Goal: Transaction & Acquisition: Purchase product/service

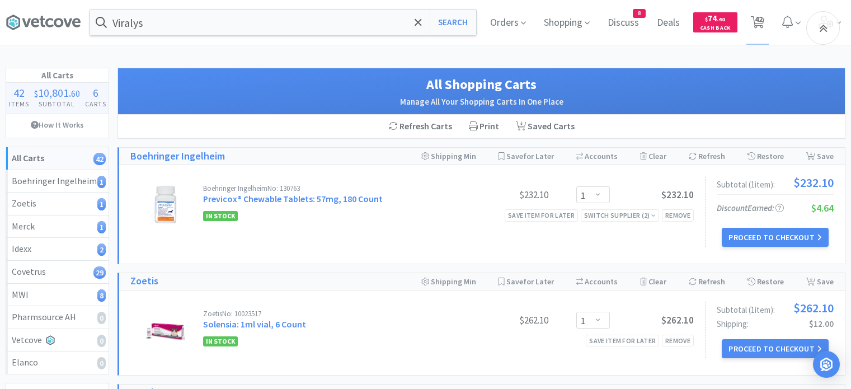
select select "1"
select select "2"
select select "3"
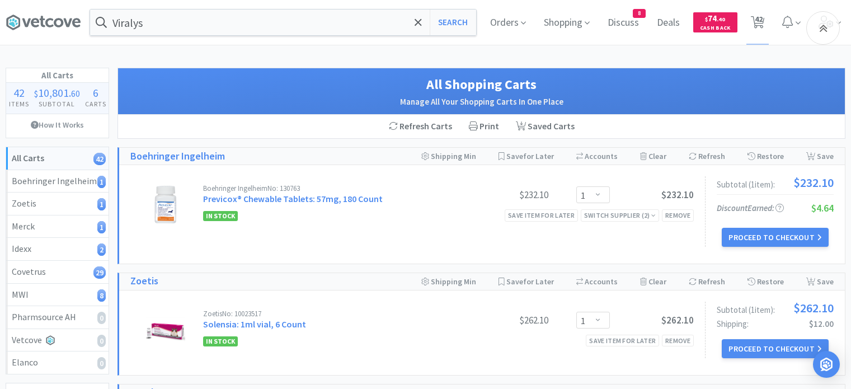
select select "1"
select select "8"
select select "4"
select select "1"
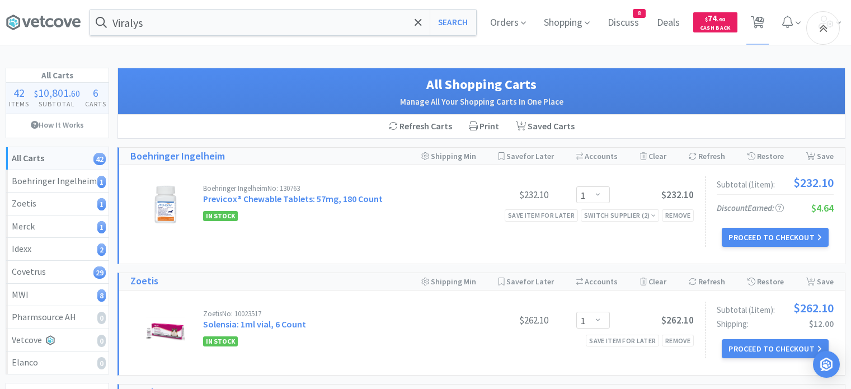
select select "2"
select select "3"
select select "20"
select select "1"
select select "2"
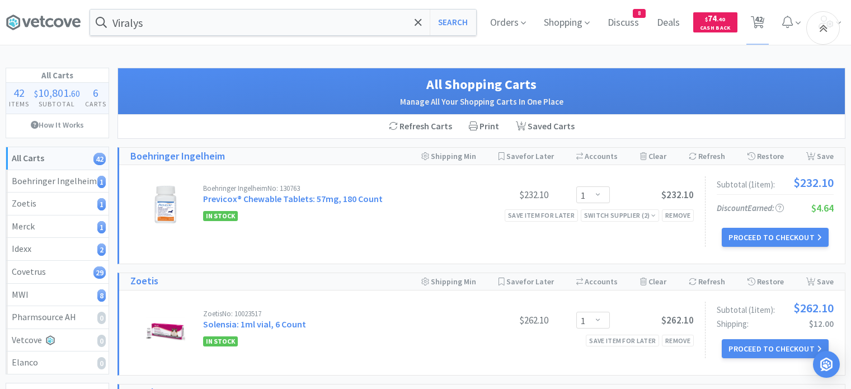
select select "3"
select select "1"
select select "4"
select select "1"
select select "2"
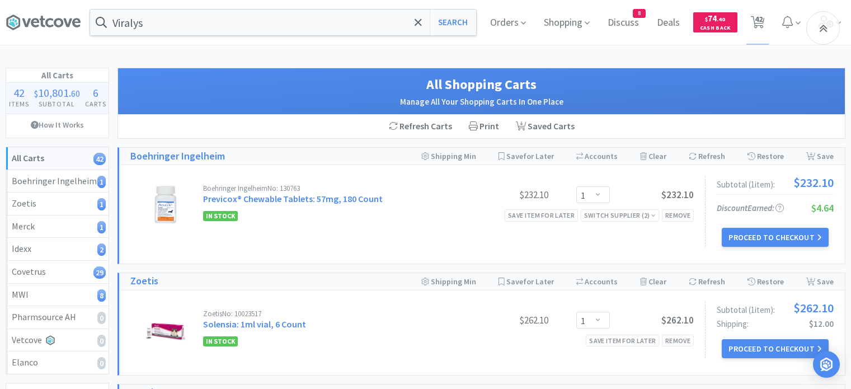
select select "2"
select select "5"
select select "3"
select select "6"
select select "1"
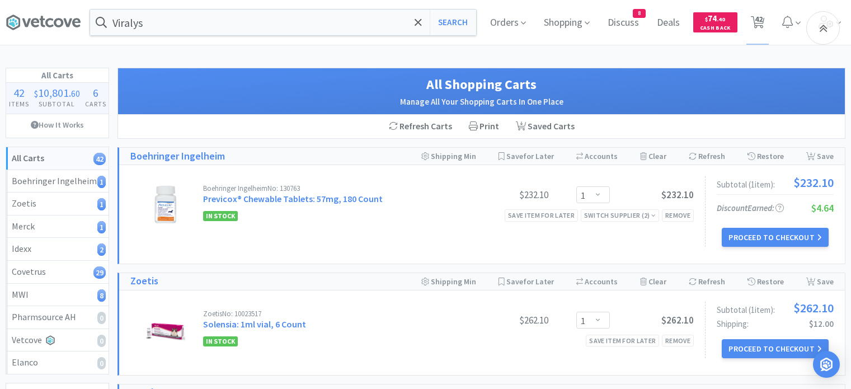
select select "1"
select select "4"
select select "6"
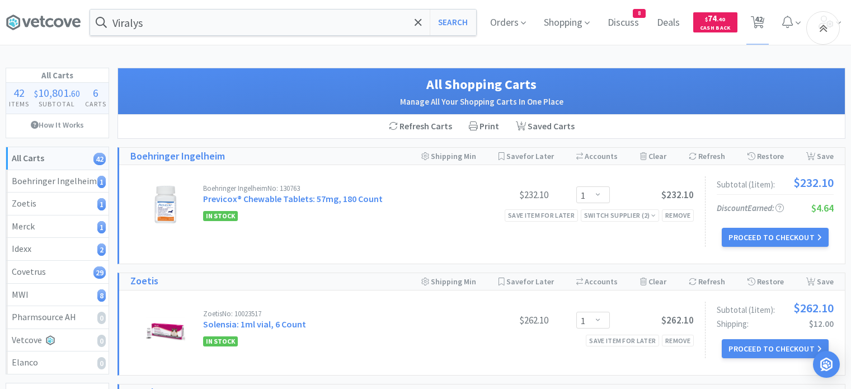
select select "1"
select select "2"
select select "3"
select select "2"
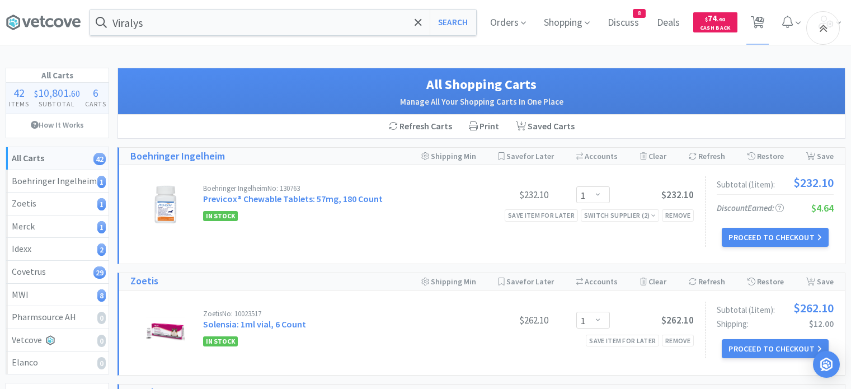
select select "1"
select select "2"
select select "5"
select select "1"
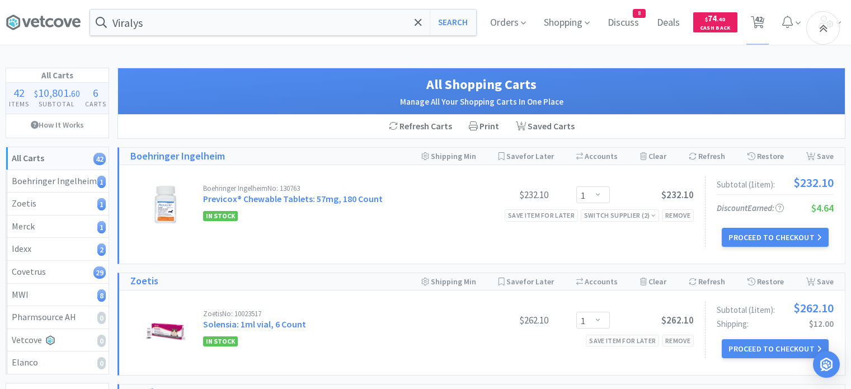
select select "1"
select select "10"
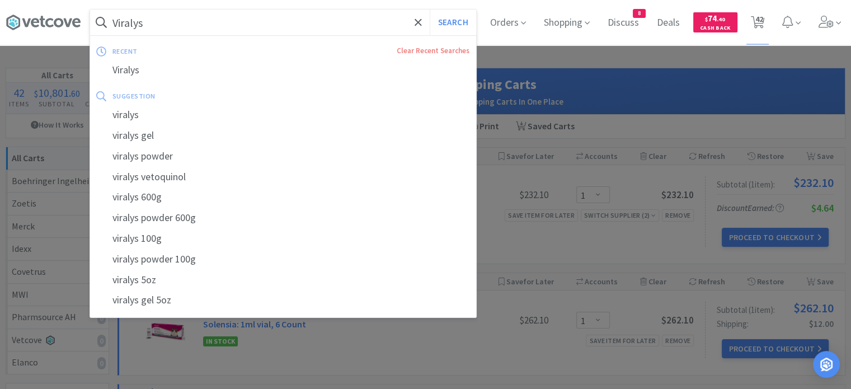
click at [358, 20] on input "Viralys" at bounding box center [283, 23] width 386 height 26
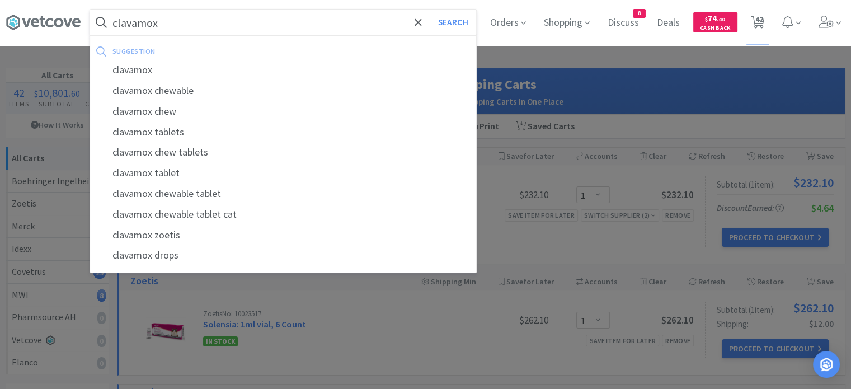
type input "clavamox"
click at [430, 10] on button "Search" at bounding box center [453, 23] width 46 height 26
select select "1"
select select "8"
select select "4"
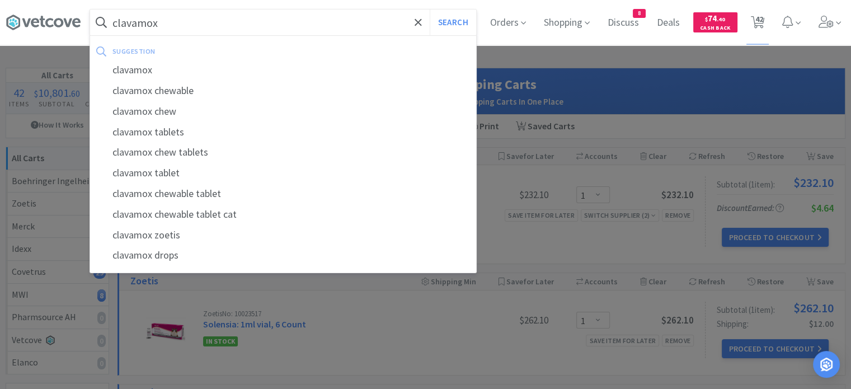
select select "1"
select select "2"
select select "3"
select select "20"
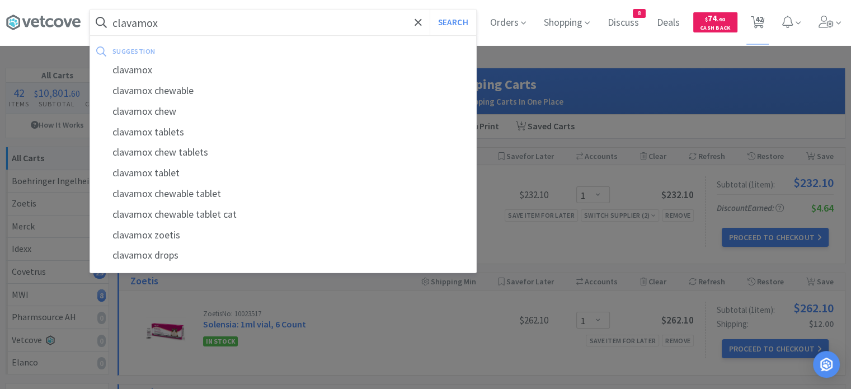
select select "1"
select select "2"
select select "3"
select select "1"
select select "4"
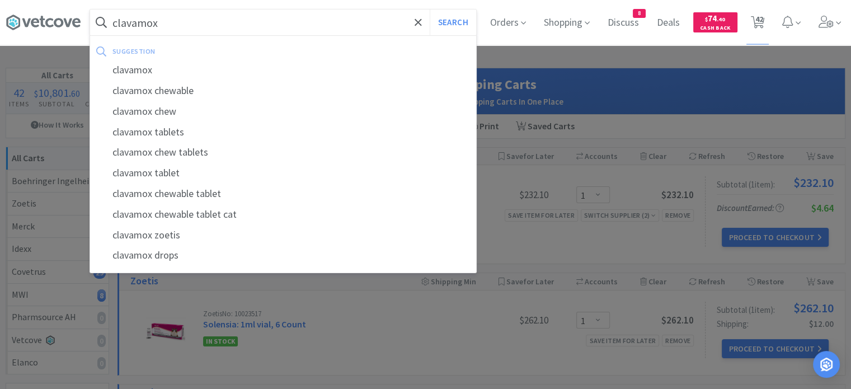
select select "1"
select select "2"
select select "5"
select select "3"
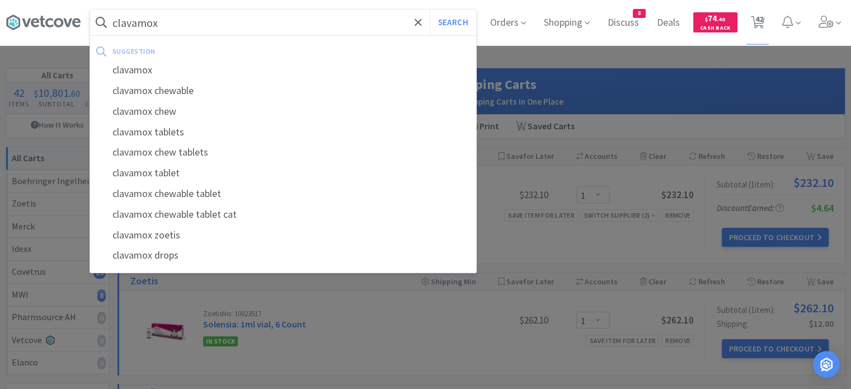
select select "6"
select select "1"
select select "4"
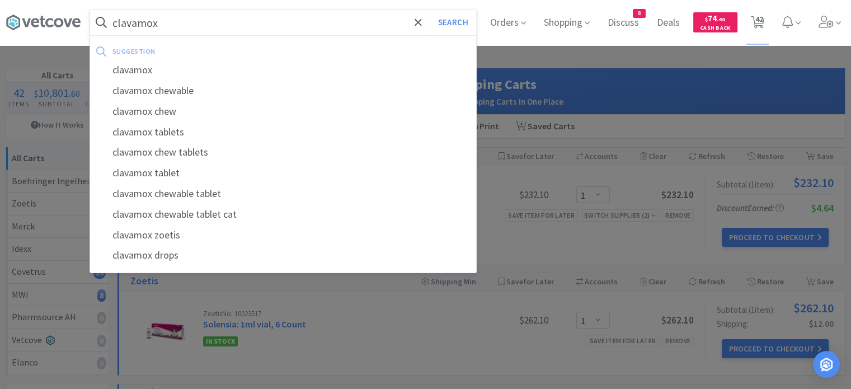
select select "4"
select select "6"
select select "1"
select select "2"
select select "3"
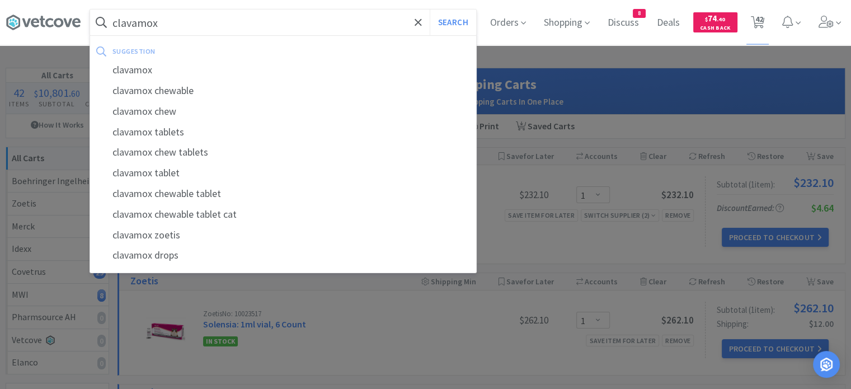
select select "2"
select select "1"
select select "2"
select select "5"
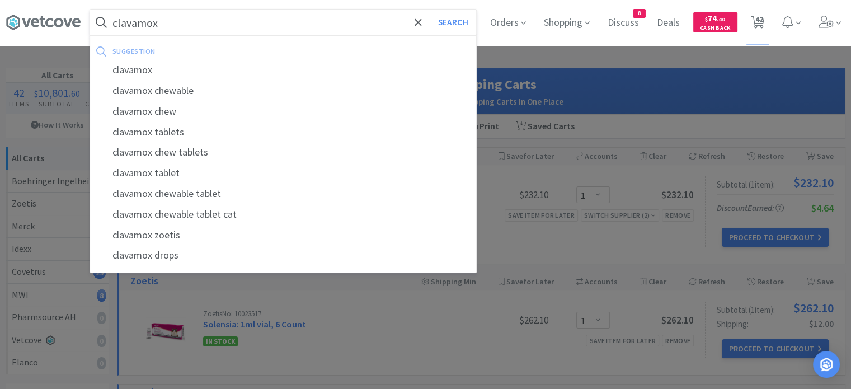
select select "1"
select select "10"
select select "2"
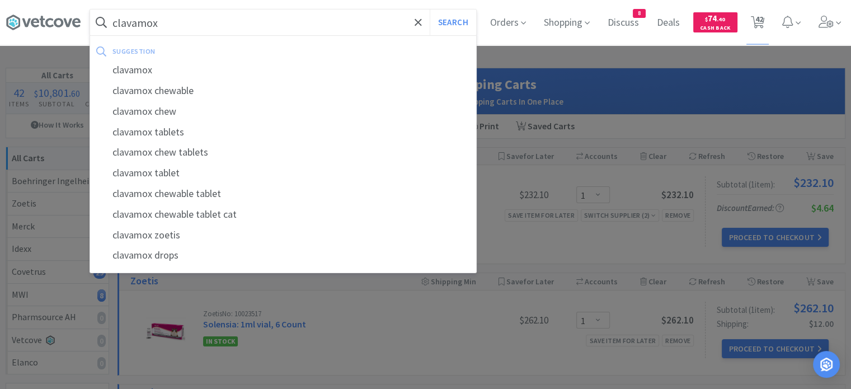
select select "3"
select select "1"
select select "2"
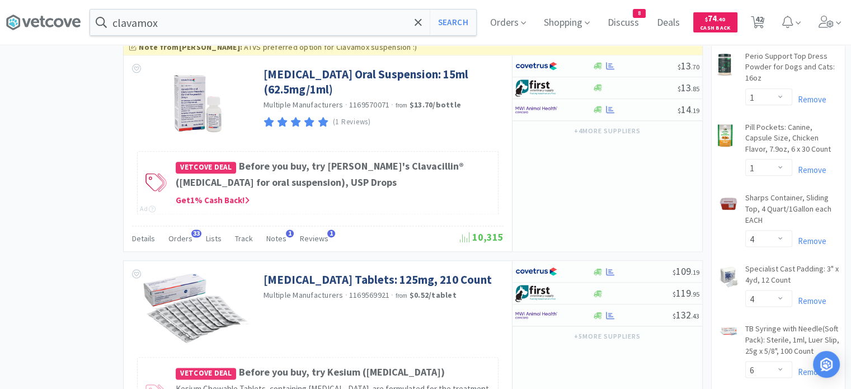
scroll to position [1428, 0]
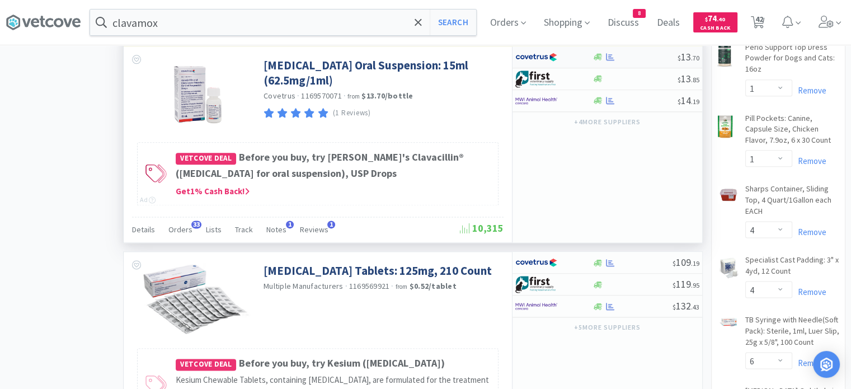
click at [636, 61] on div at bounding box center [635, 57] width 86 height 8
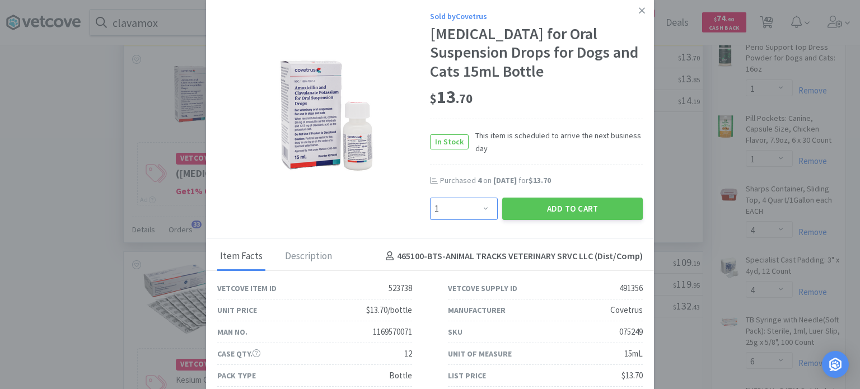
click at [454, 220] on select "Enter Quantity 1 2 3 4 5 6 7 8 9 10 11 12 13 14 15 16 17 18 19 20 Enter Quantity" at bounding box center [464, 209] width 68 height 22
select select "5"
click at [430, 216] on select "Enter Quantity 1 2 3 4 5 6 7 8 9 10 11 12 13 14 15 16 17 18 19 20 Enter Quantity" at bounding box center [464, 209] width 68 height 22
click at [563, 220] on button "Add to Cart" at bounding box center [572, 209] width 140 height 22
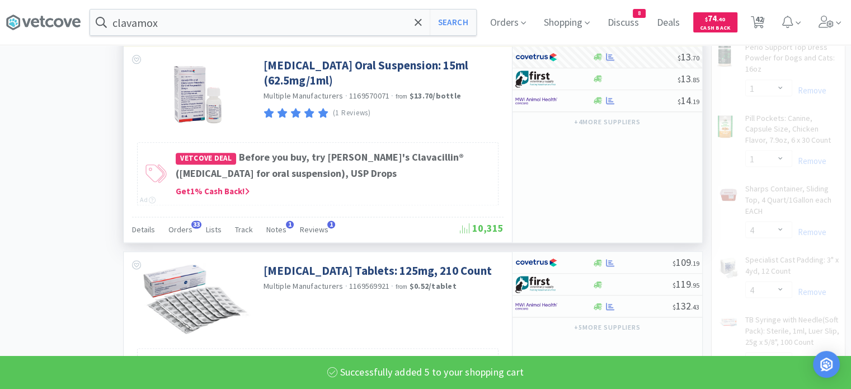
select select "5"
select select "1"
select select "8"
select select "4"
select select "1"
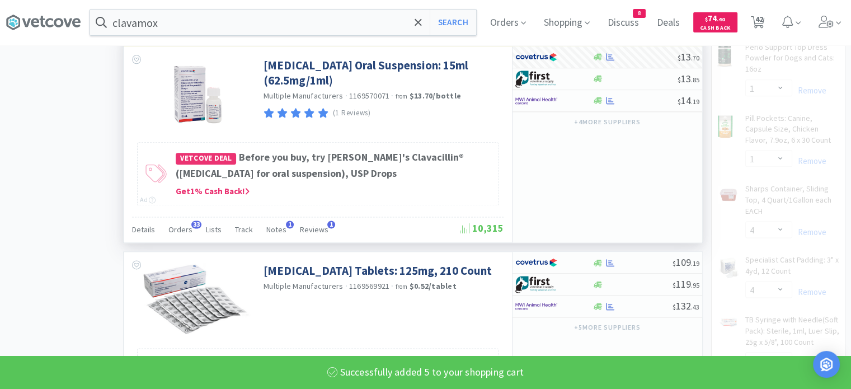
select select "2"
select select "3"
select select "20"
select select "1"
select select "2"
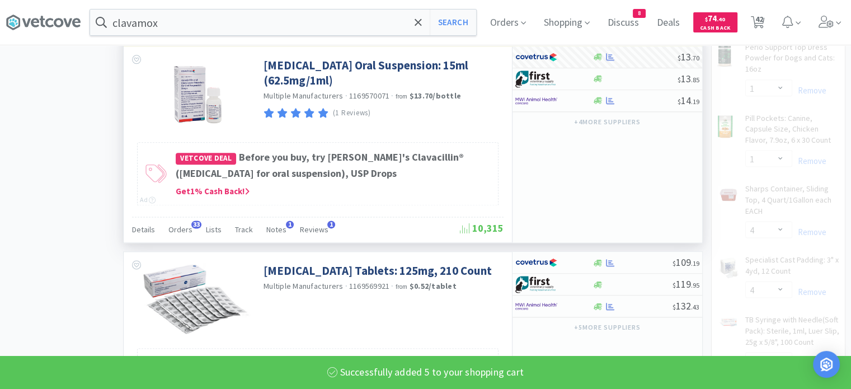
select select "3"
select select "1"
select select "4"
select select "1"
select select "2"
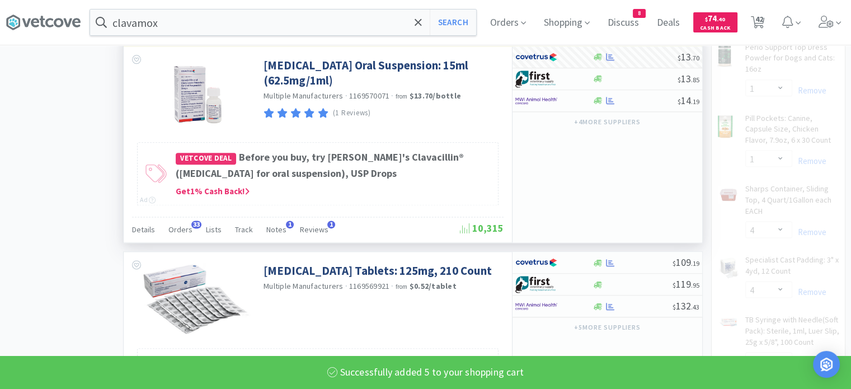
select select "5"
select select "3"
select select "6"
select select "1"
select select "4"
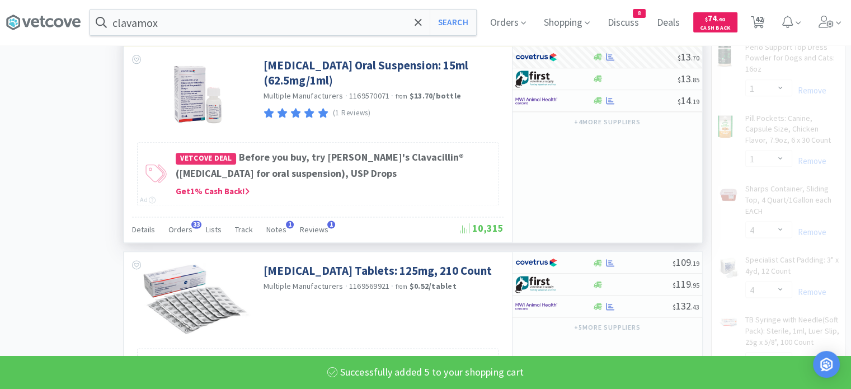
select select "6"
select select "1"
select select "2"
select select "3"
select select "2"
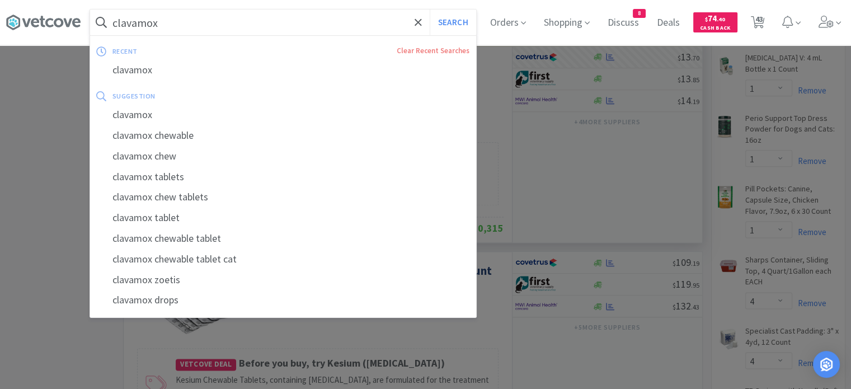
click at [218, 17] on input "clavamox" at bounding box center [283, 23] width 386 height 26
paste input "FELINE DM 10"
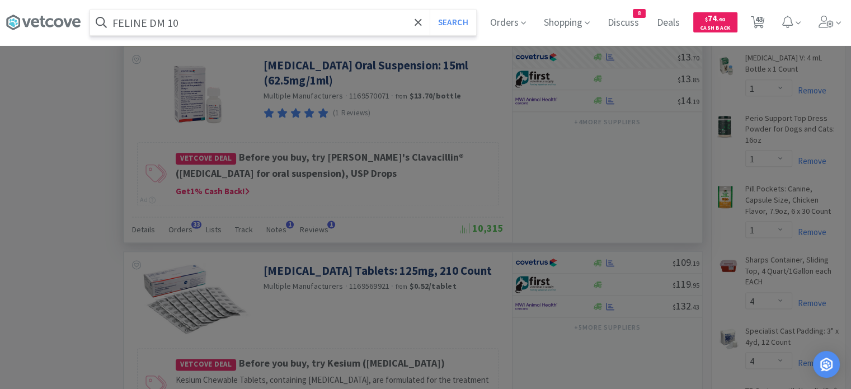
type input "FELINE DM 10"
click at [430, 10] on button "Search" at bounding box center [453, 23] width 46 height 26
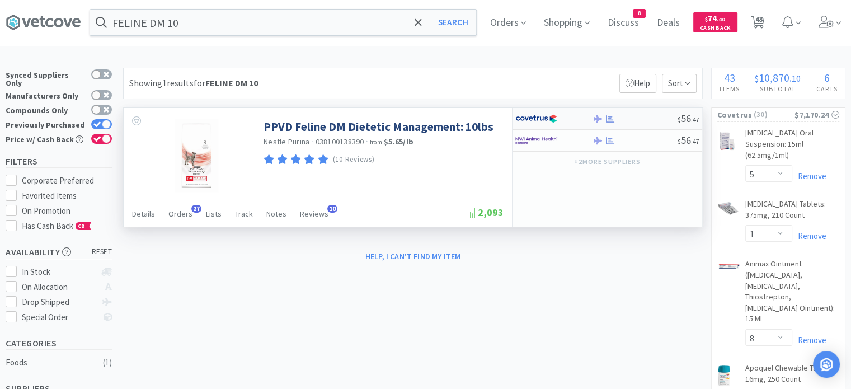
click at [638, 120] on div at bounding box center [635, 119] width 86 height 8
select select "1"
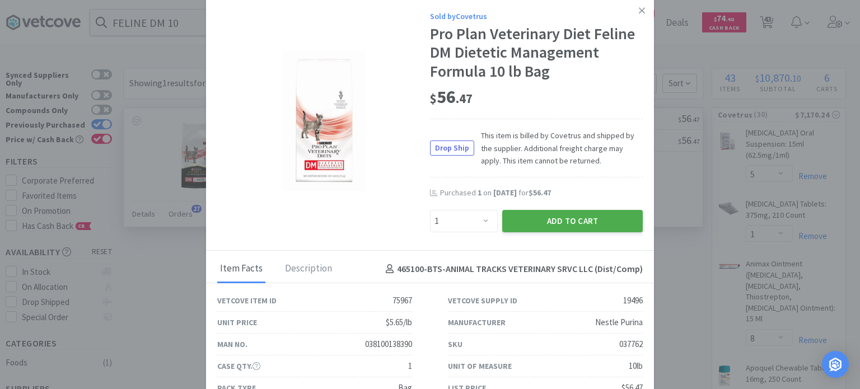
click at [580, 219] on button "Add to Cart" at bounding box center [572, 221] width 140 height 22
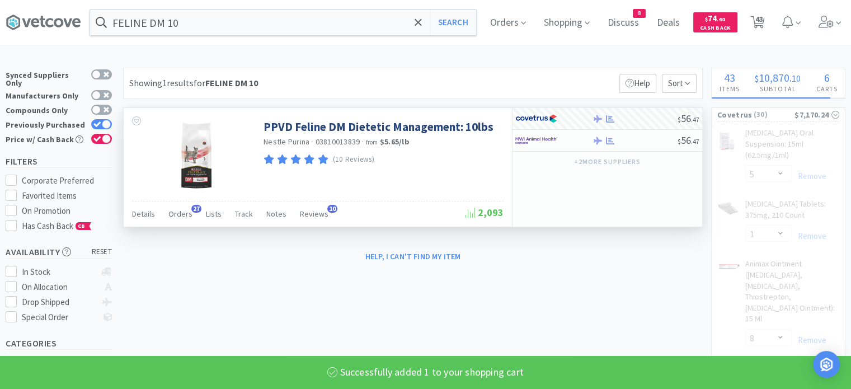
select select "1"
select select "2"
select select "5"
select select "3"
select select "6"
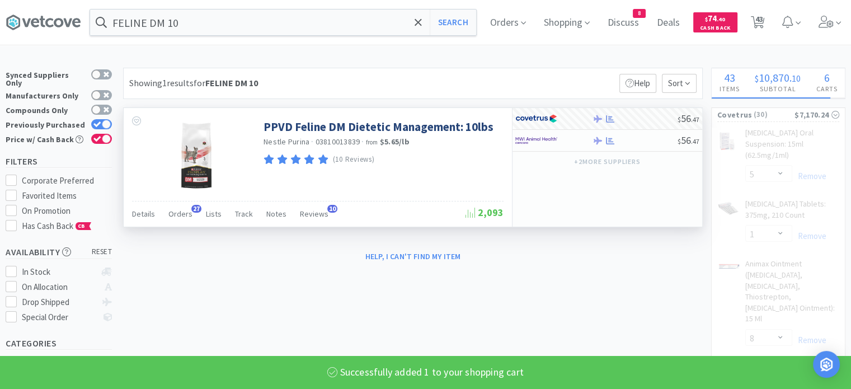
select select "1"
select select "4"
select select "6"
select select "1"
select select "2"
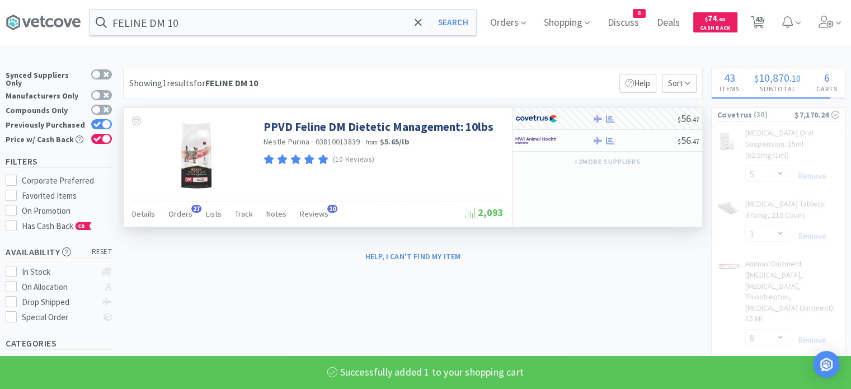
select select "3"
select select "2"
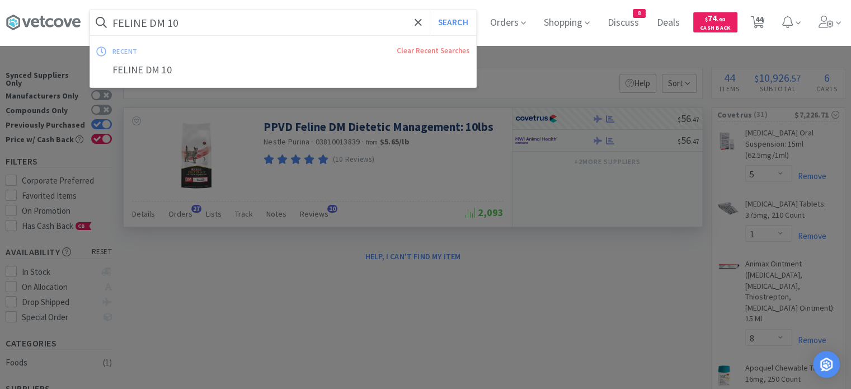
click at [203, 29] on input "FELINE DM 10" at bounding box center [283, 23] width 386 height 26
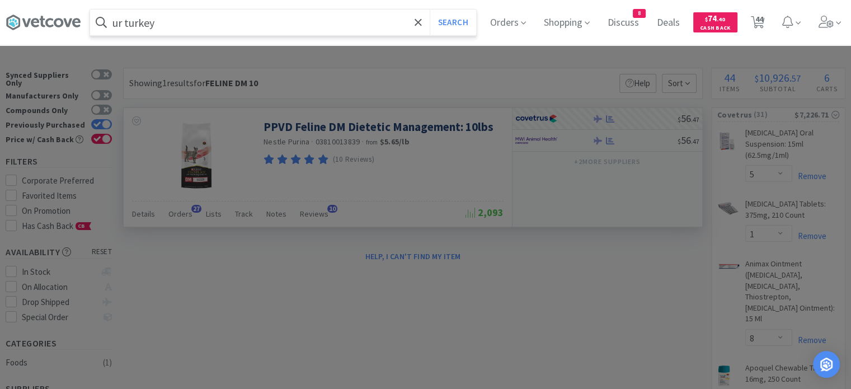
type input "ur turkey"
click at [430, 10] on button "Search" at bounding box center [453, 23] width 46 height 26
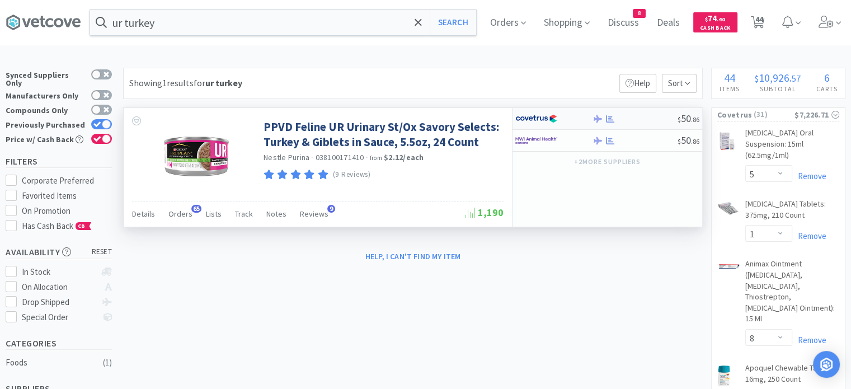
click at [641, 116] on div at bounding box center [635, 119] width 86 height 8
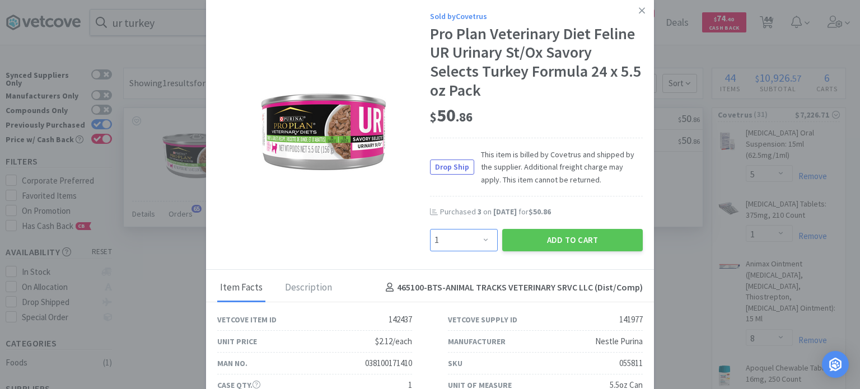
click at [479, 245] on select "Enter Quantity 1 2 3 4 5 6 7 8 9 10 11 12 13 14 15 16 17 18 19 20 Enter Quantity" at bounding box center [464, 240] width 68 height 22
select select "3"
click at [430, 229] on select "Enter Quantity 1 2 3 4 5 6 7 8 9 10 11 12 13 14 15 16 17 18 19 20 Enter Quantity" at bounding box center [464, 240] width 68 height 22
click at [523, 243] on button "Add to Cart" at bounding box center [572, 240] width 140 height 22
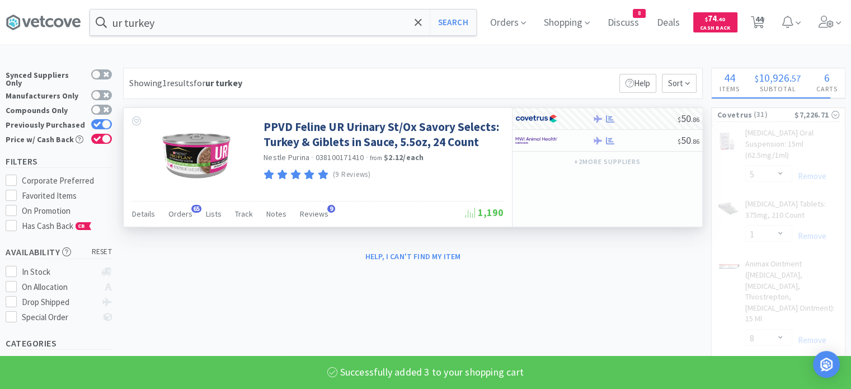
select select "3"
select select "6"
select select "1"
select select "4"
select select "6"
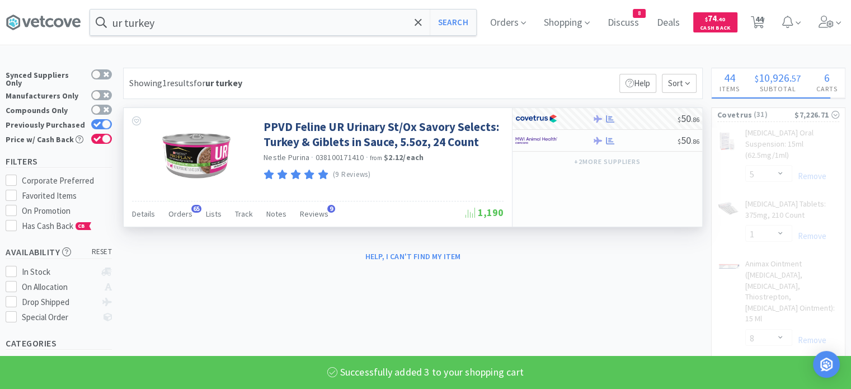
select select "1"
select select "2"
select select "3"
select select "2"
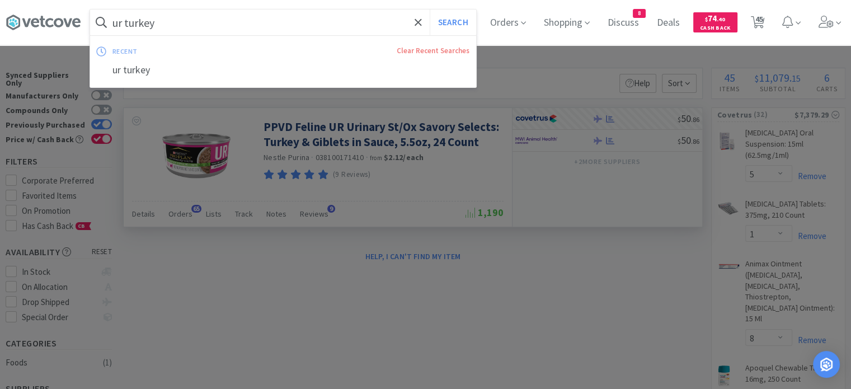
click at [191, 22] on input "ur turkey" at bounding box center [283, 23] width 386 height 26
paste input "catalyst lyte 4"
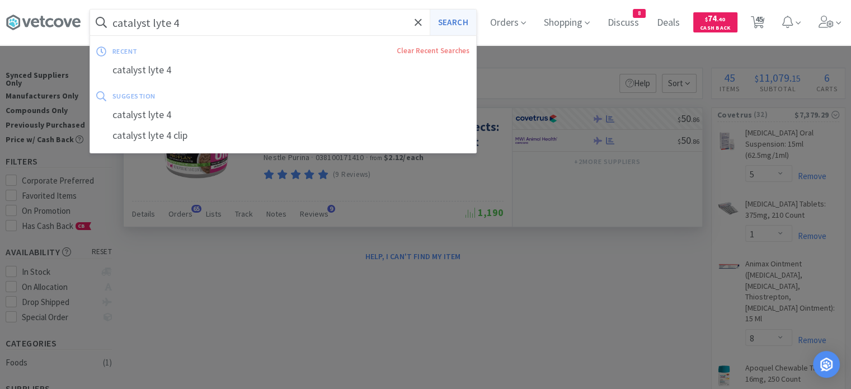
type input "catalyst lyte 4"
click at [459, 17] on button "Search" at bounding box center [453, 23] width 46 height 26
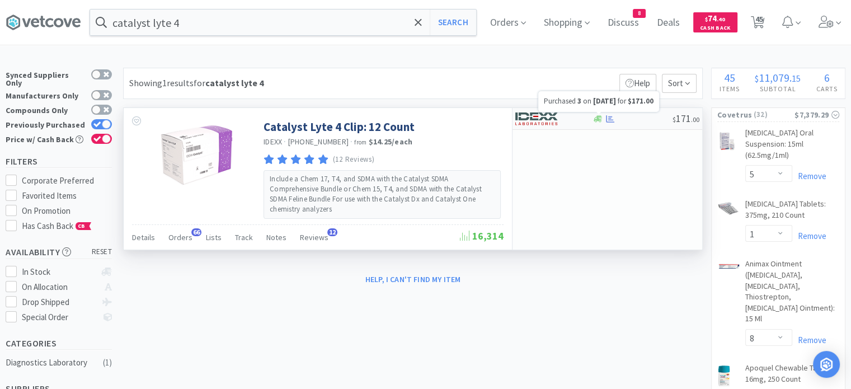
click at [611, 117] on icon at bounding box center [610, 119] width 8 height 8
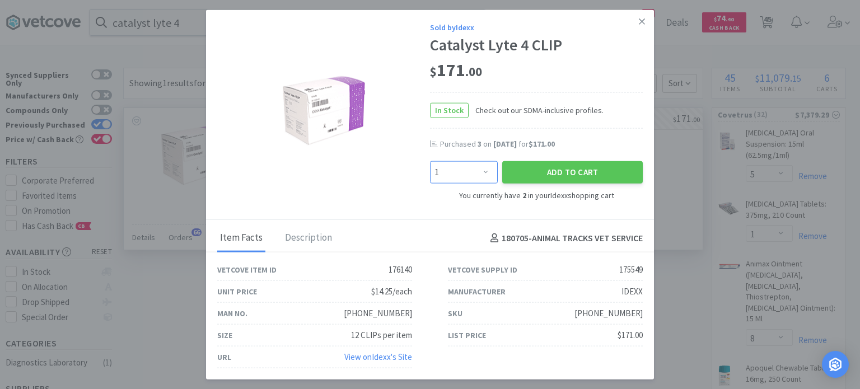
click at [477, 181] on select "Enter Quantity 1 2 3 4 5 6 7 8 9 10 11 12 13 14 15 16 17 18 19 20 Enter Quantity" at bounding box center [464, 172] width 68 height 22
select select "2"
click at [430, 161] on select "Enter Quantity 1 2 3 4 5 6 7 8 9 10 11 12 13 14 15 16 17 18 19 20 Enter Quantity" at bounding box center [464, 172] width 68 height 22
click at [531, 172] on button "Add to Cart" at bounding box center [572, 172] width 140 height 22
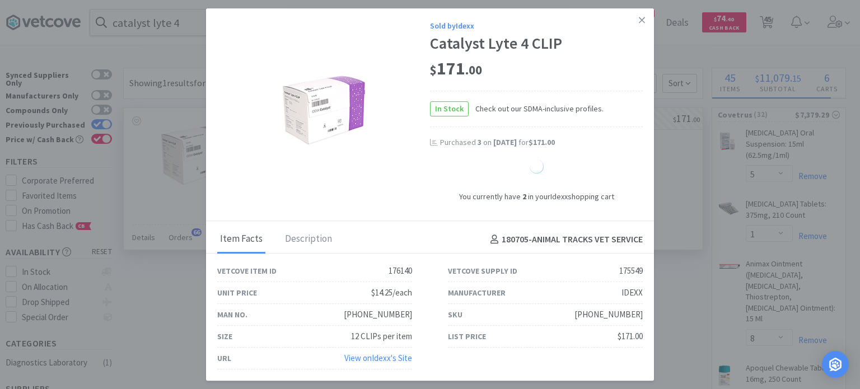
select select "2"
select select "3"
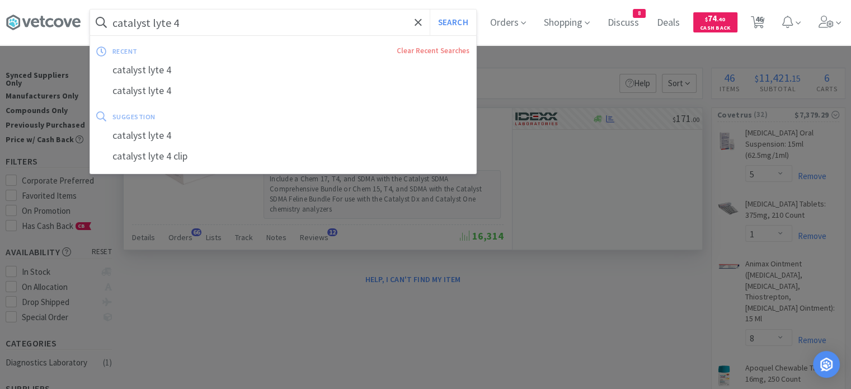
click at [202, 27] on input "catalyst lyte 4" at bounding box center [283, 23] width 386 height 26
paste input "UR Canine 16.5"
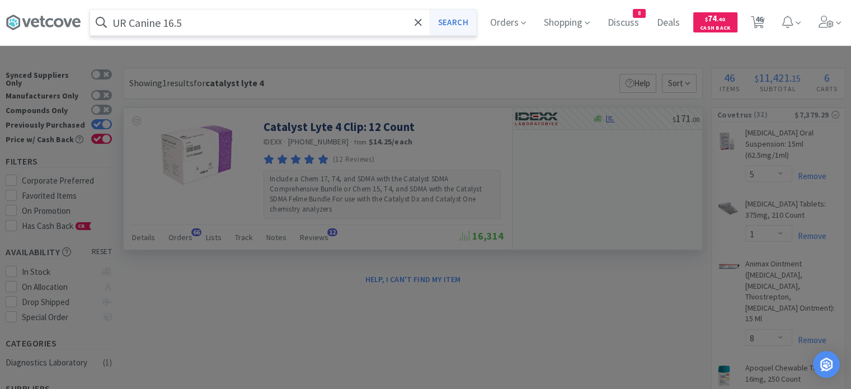
type input "UR Canine 16.5"
click at [451, 25] on button "Search" at bounding box center [453, 23] width 46 height 26
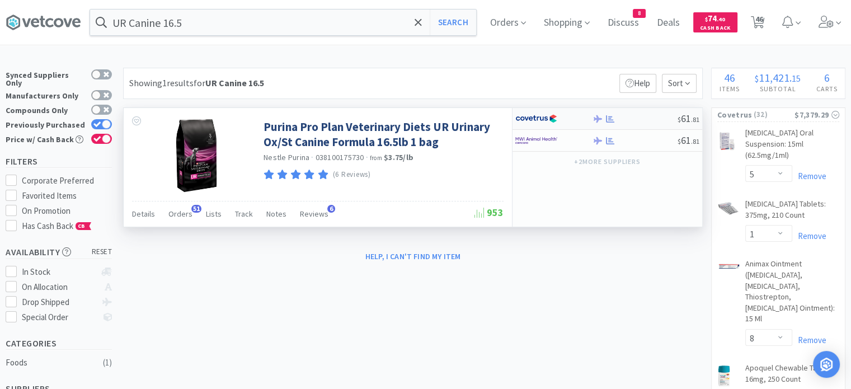
click at [638, 121] on div at bounding box center [635, 119] width 86 height 8
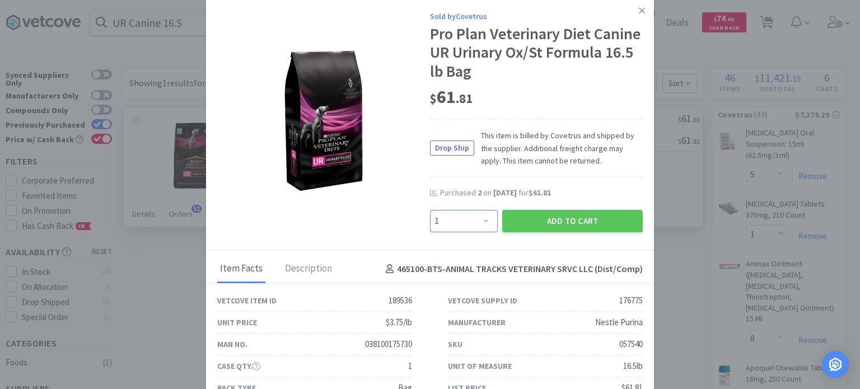
click at [473, 221] on select "Enter Quantity 1 2 3 4 5 6 7 8 9 10 11 12 13 14 15 16 17 18 19 20 Enter Quantity" at bounding box center [464, 221] width 68 height 22
select select "2"
click at [430, 210] on select "Enter Quantity 1 2 3 4 5 6 7 8 9 10 11 12 13 14 15 16 17 18 19 20 Enter Quantity" at bounding box center [464, 221] width 68 height 22
click at [548, 217] on button "Add to Cart" at bounding box center [572, 221] width 140 height 22
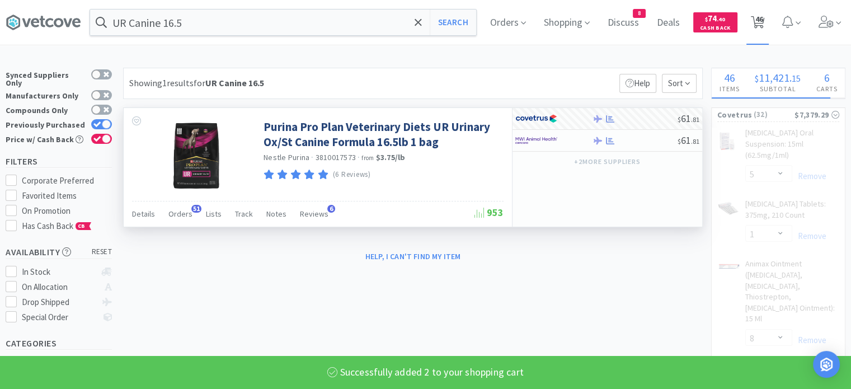
click at [763, 18] on span "46" at bounding box center [759, 19] width 8 height 45
select select "1"
select select "2"
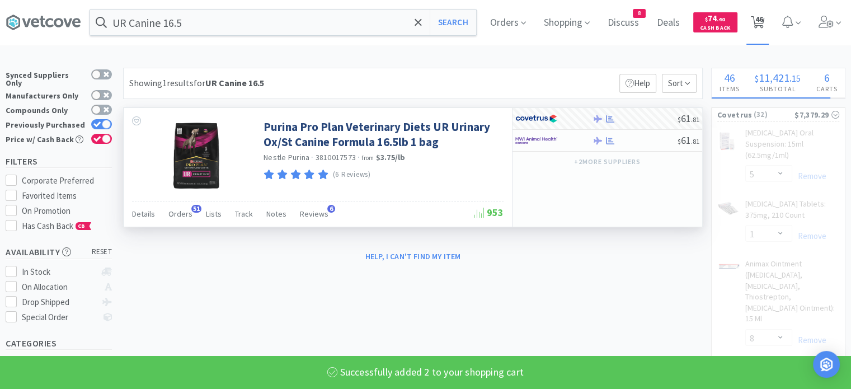
select select "2"
select select "3"
select select "5"
select select "1"
select select "8"
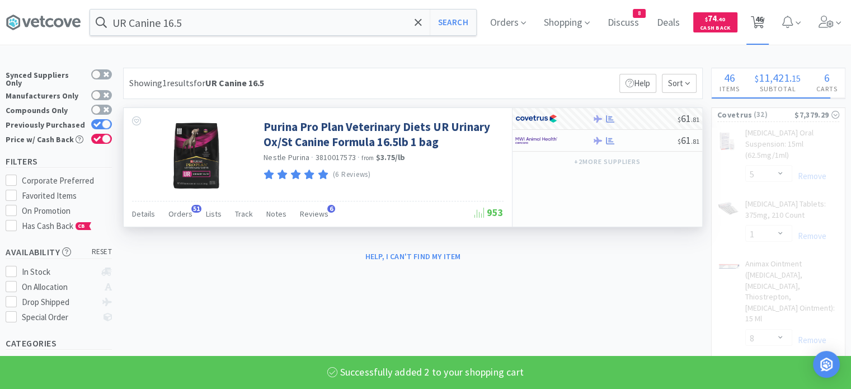
select select "4"
select select "1"
select select "2"
select select "3"
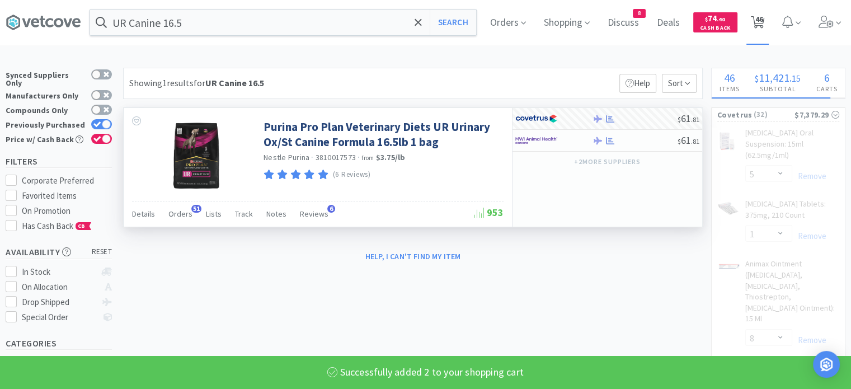
select select "20"
select select "1"
select select "2"
select select "3"
select select "1"
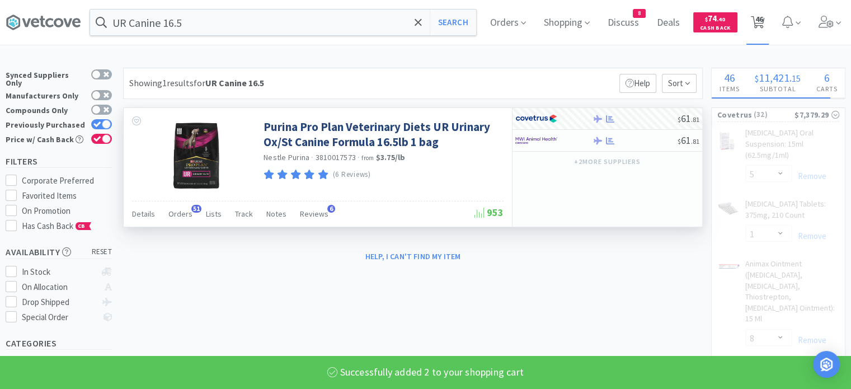
select select "4"
select select "1"
select select "2"
select select "1"
select select "2"
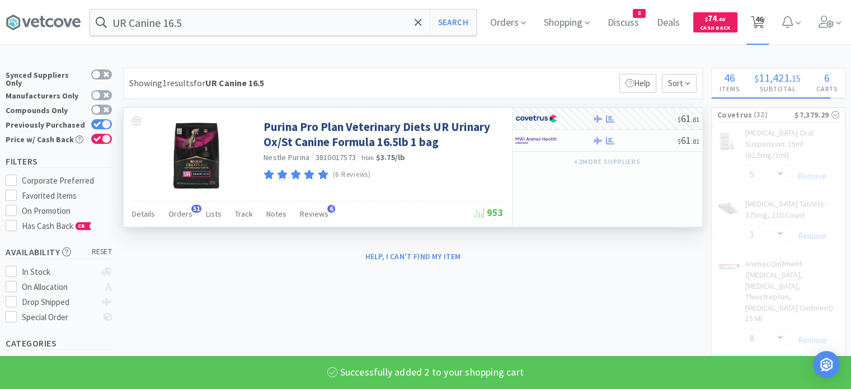
select select "5"
select select "3"
select select "6"
select select "1"
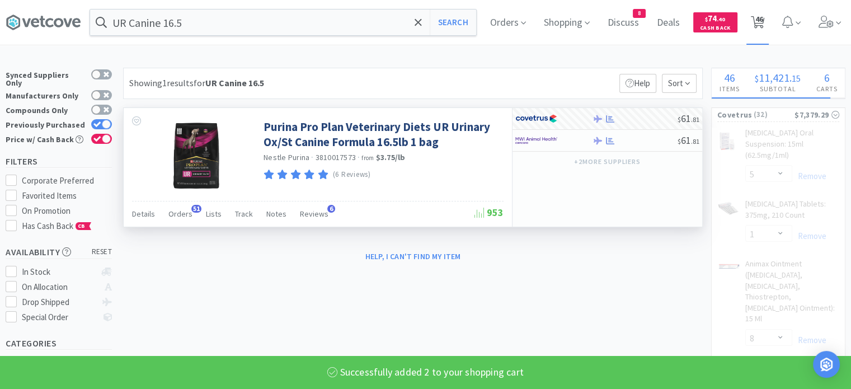
select select "1"
select select "4"
select select "6"
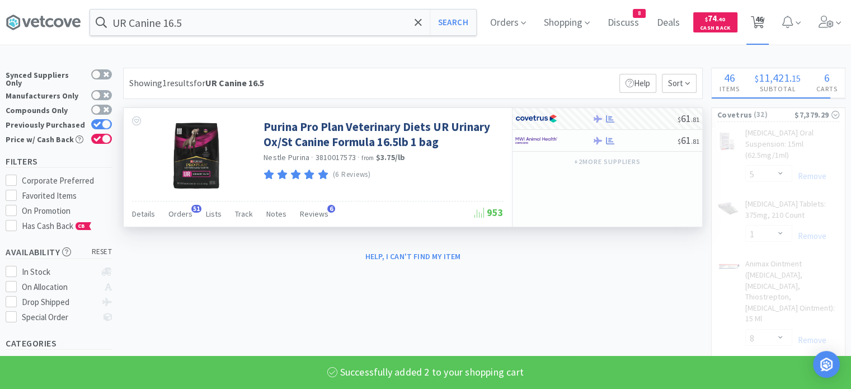
select select "1"
select select "2"
select select "3"
select select "2"
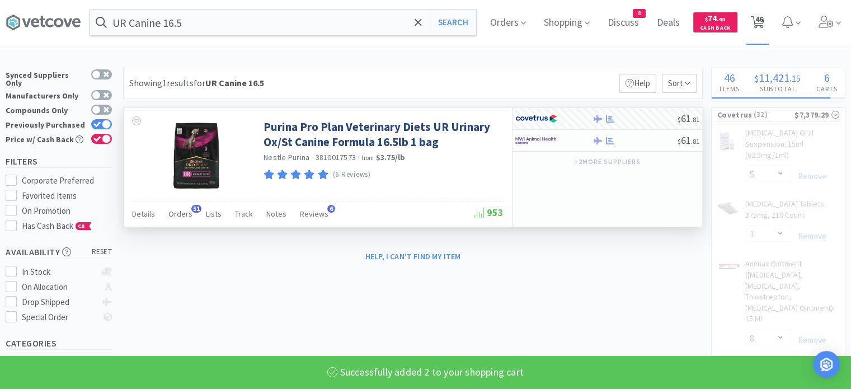
select select "1"
select select "2"
select select "5"
select select "1"
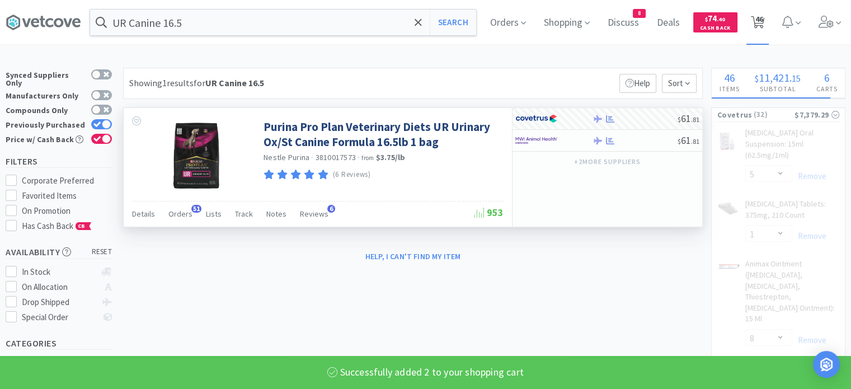
select select "1"
select select "10"
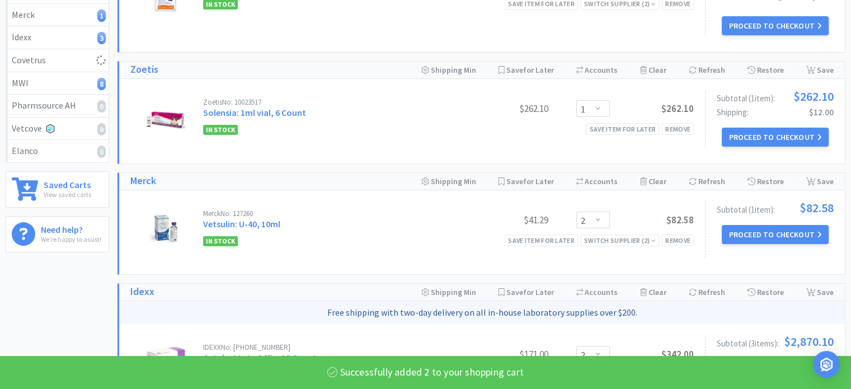
select select "2"
select select "4"
select select "6"
select select "1"
select select "2"
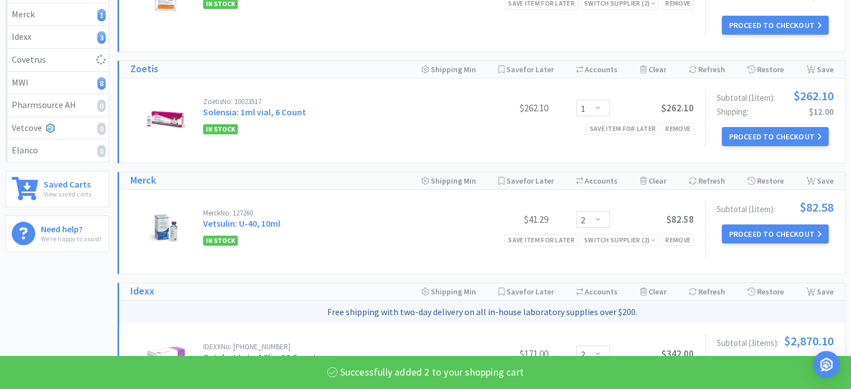
select select "3"
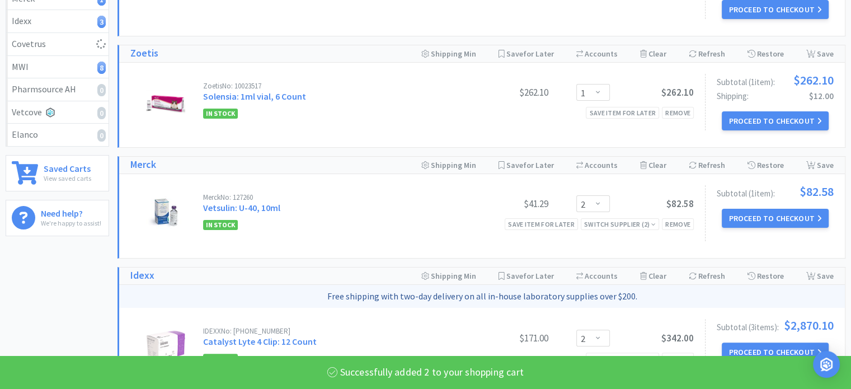
select select "2"
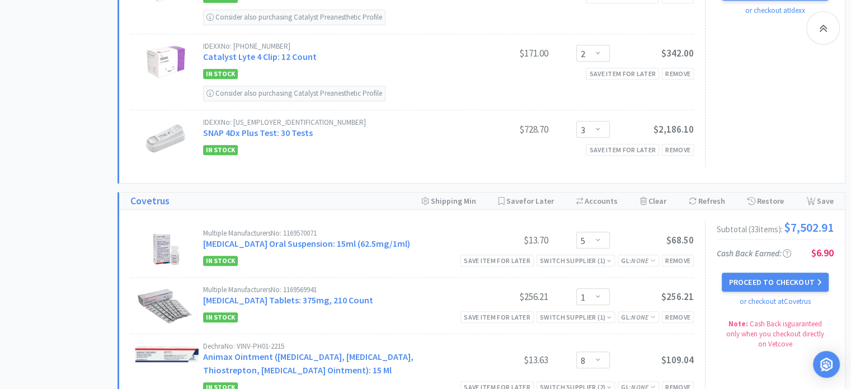
scroll to position [593, 0]
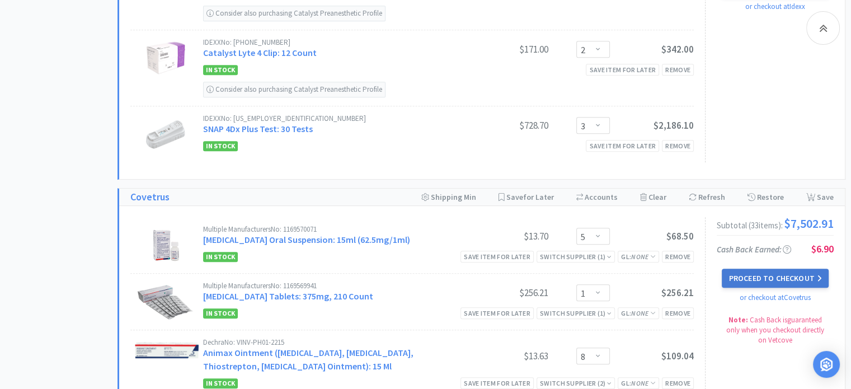
click at [766, 274] on button "Proceed to Checkout" at bounding box center [775, 278] width 106 height 19
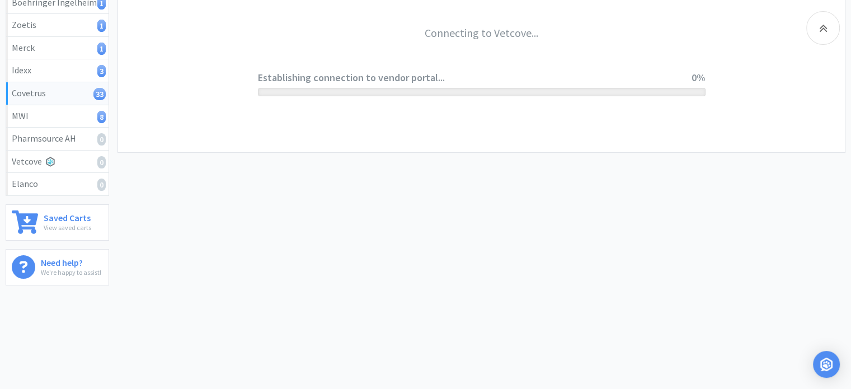
scroll to position [177, 0]
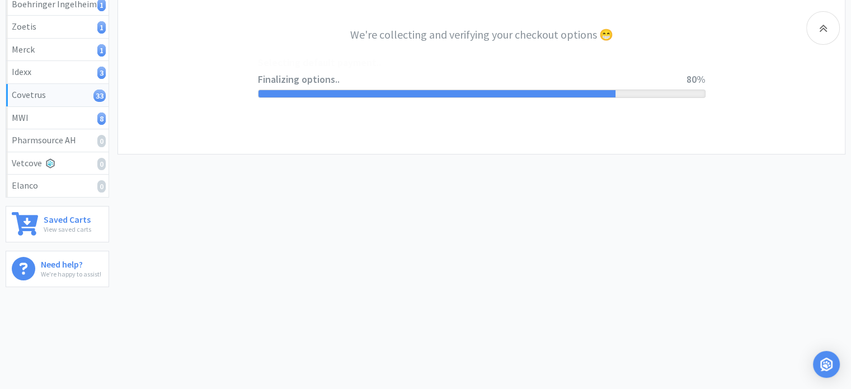
select select "ACCOUNT"
select select "cvt-standard-net"
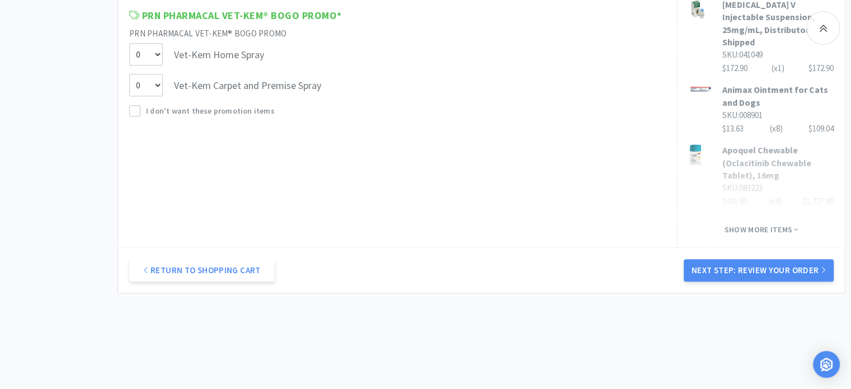
scroll to position [761, 0]
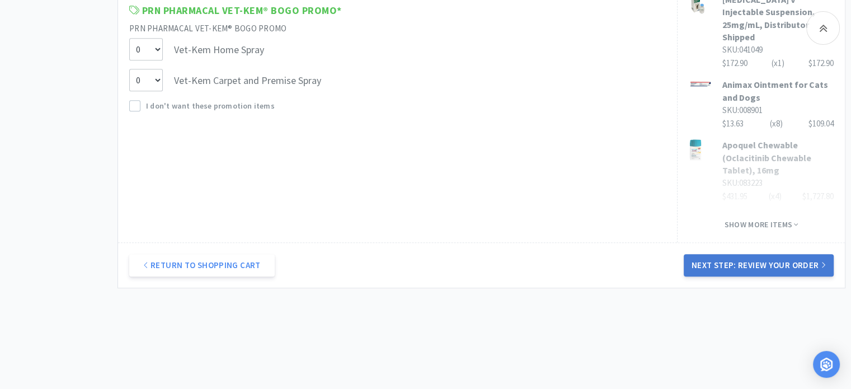
click at [773, 254] on button "Next Step: Review Your Order" at bounding box center [759, 265] width 150 height 22
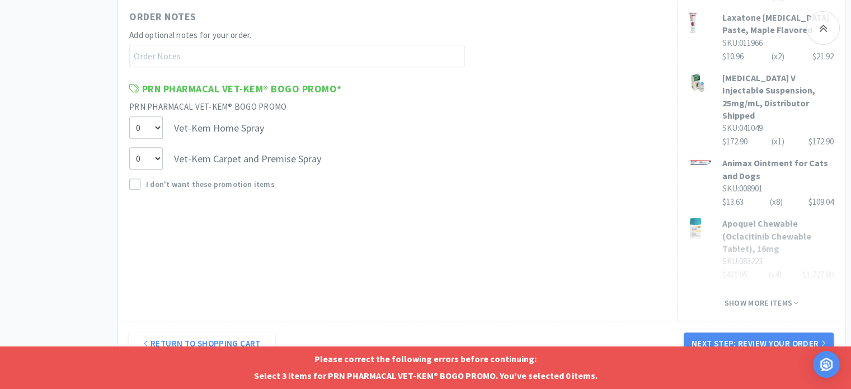
scroll to position [683, 0]
click at [155, 158] on select "0 1 2 3" at bounding box center [146, 158] width 34 height 22
select select "3"
click at [129, 147] on select "0 1 2 3" at bounding box center [146, 158] width 34 height 22
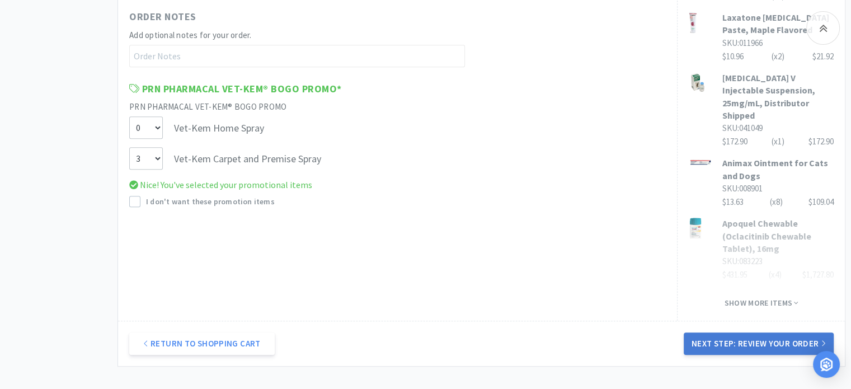
click at [725, 332] on button "Next Step: Review Your Order" at bounding box center [759, 343] width 150 height 22
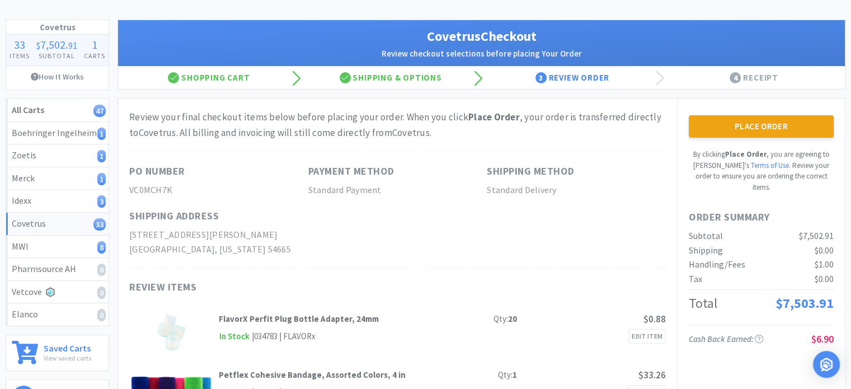
scroll to position [81, 0]
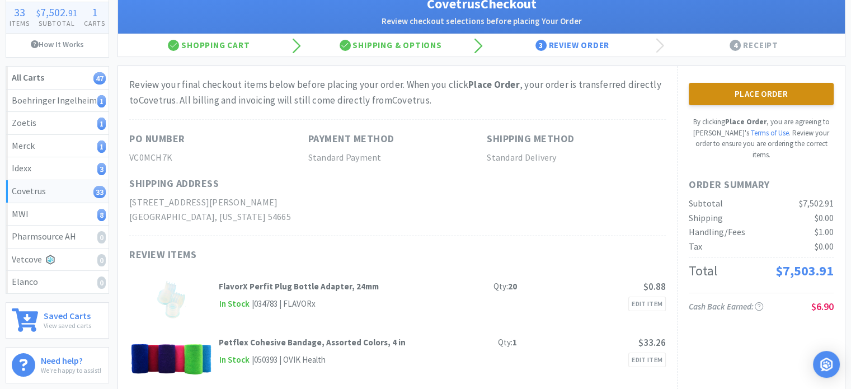
click at [769, 96] on button "Place Order" at bounding box center [761, 94] width 145 height 22
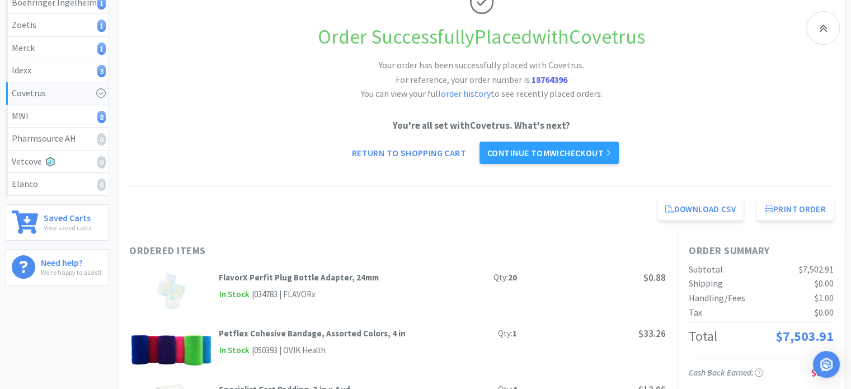
scroll to position [186, 0]
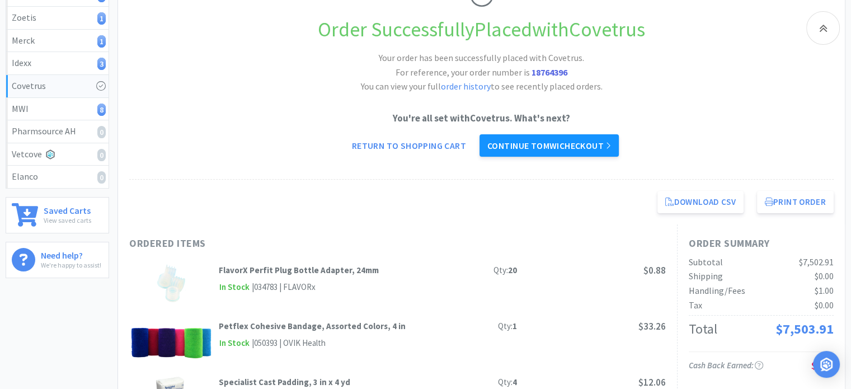
click at [611, 139] on link "Continue to MWI checkout" at bounding box center [549, 145] width 139 height 22
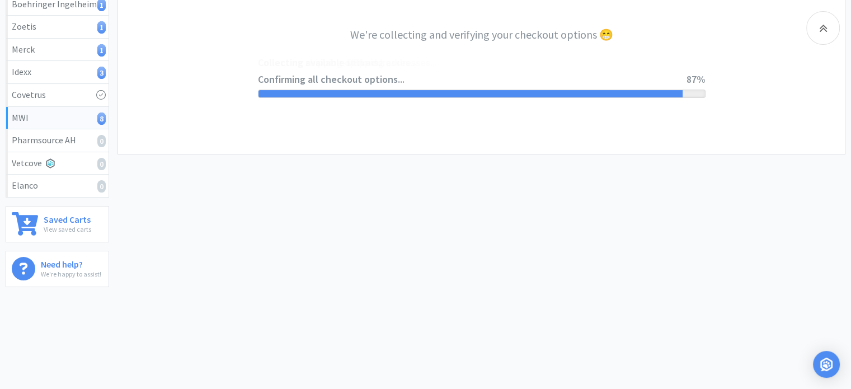
select select "STD_"
select select "SRC"
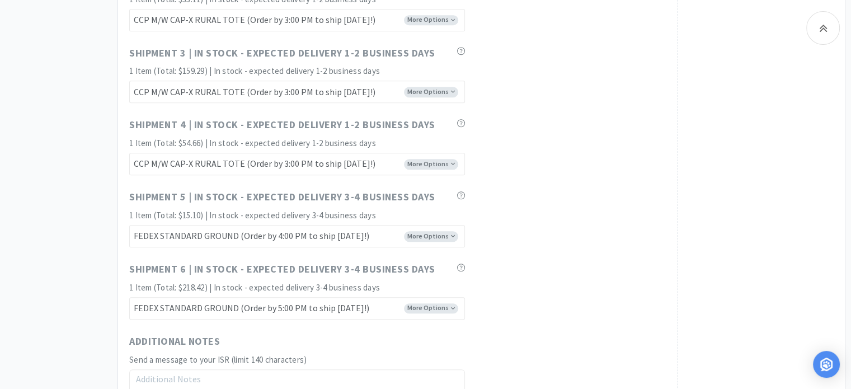
scroll to position [1133, 0]
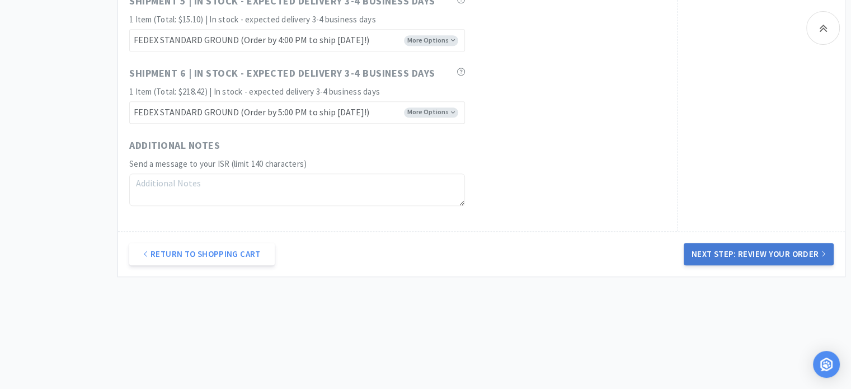
click at [748, 257] on button "Next Step: Review Your Order" at bounding box center [759, 254] width 150 height 22
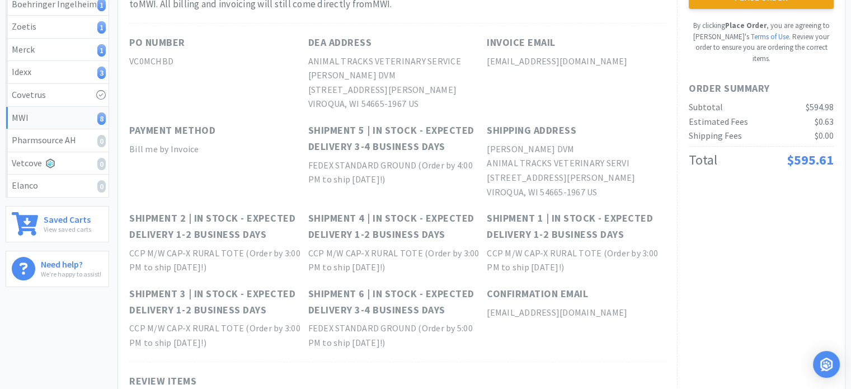
scroll to position [0, 0]
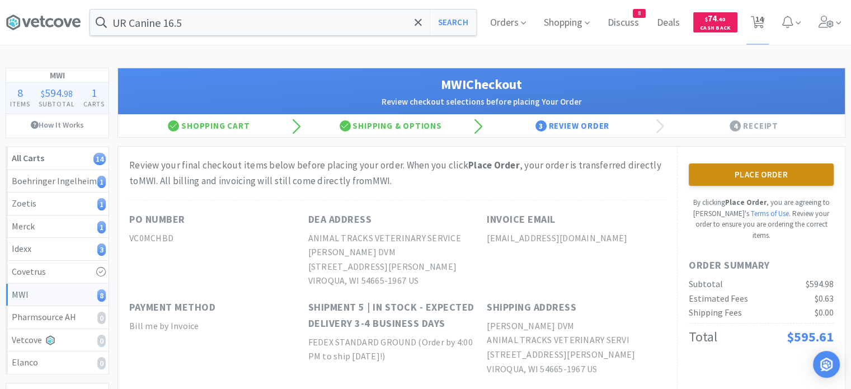
click at [732, 176] on button "Place Order" at bounding box center [761, 174] width 145 height 22
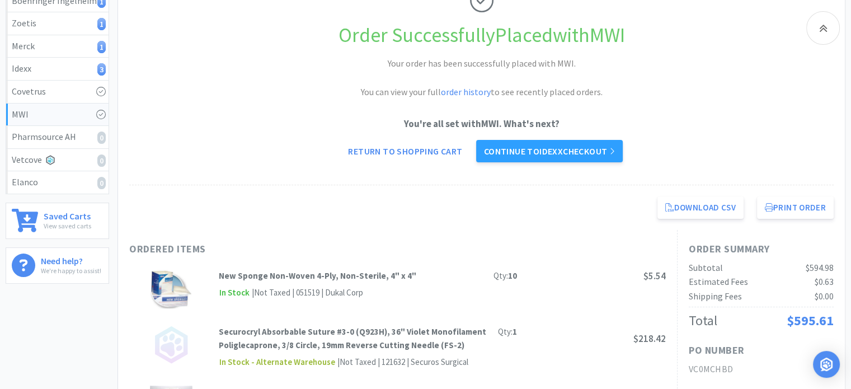
scroll to position [179, 0]
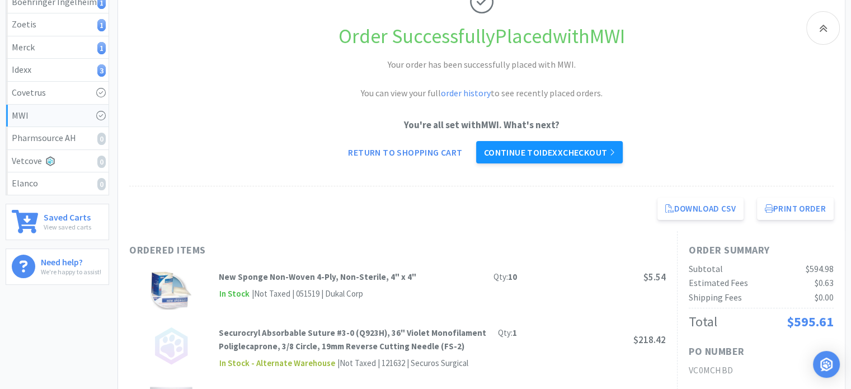
click at [550, 152] on link "Continue to Idexx checkout" at bounding box center [549, 152] width 147 height 22
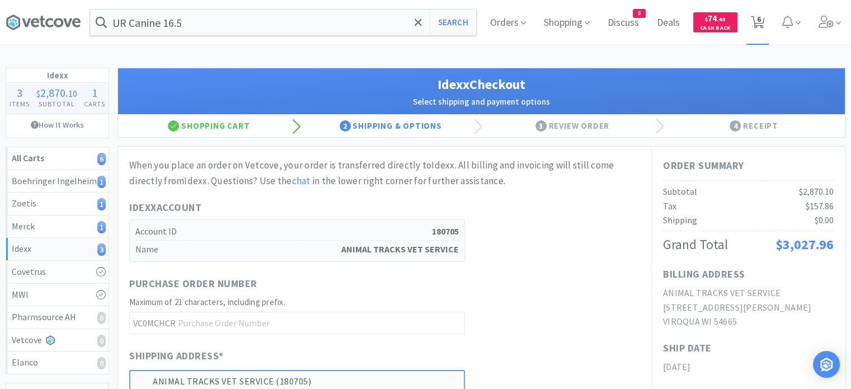
click at [759, 17] on span "6" at bounding box center [759, 19] width 4 height 45
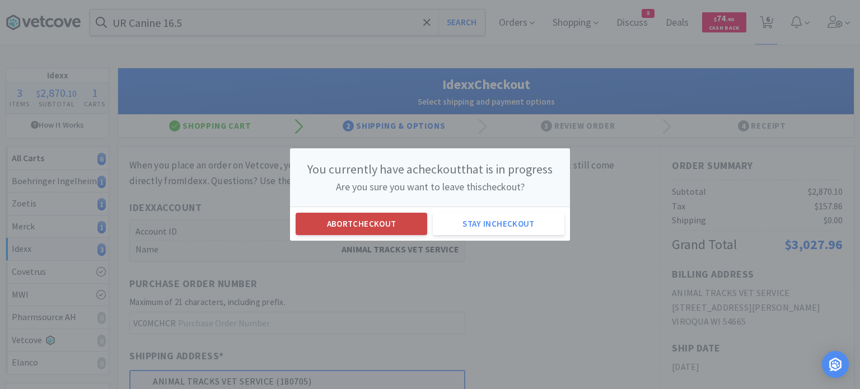
click at [414, 232] on button "Abort checkout" at bounding box center [362, 224] width 132 height 22
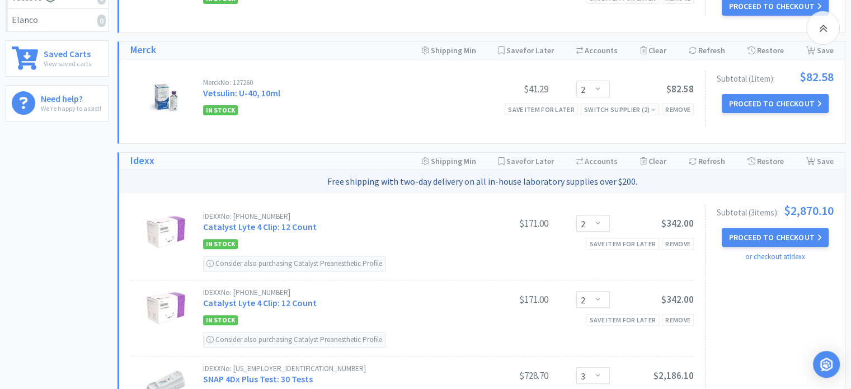
scroll to position [398, 0]
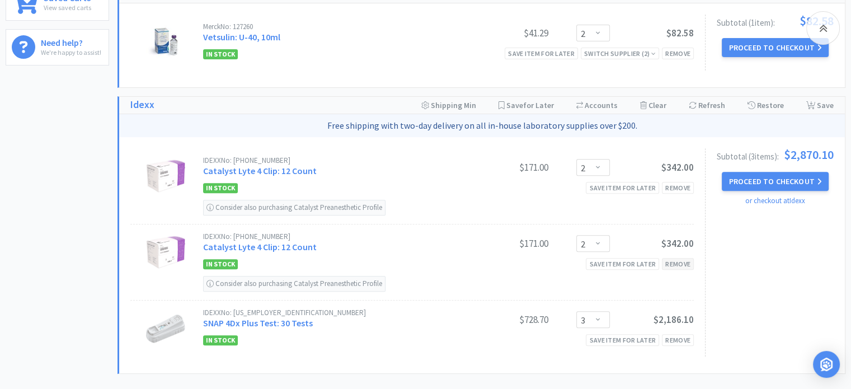
click at [679, 260] on div "Remove" at bounding box center [678, 264] width 32 height 12
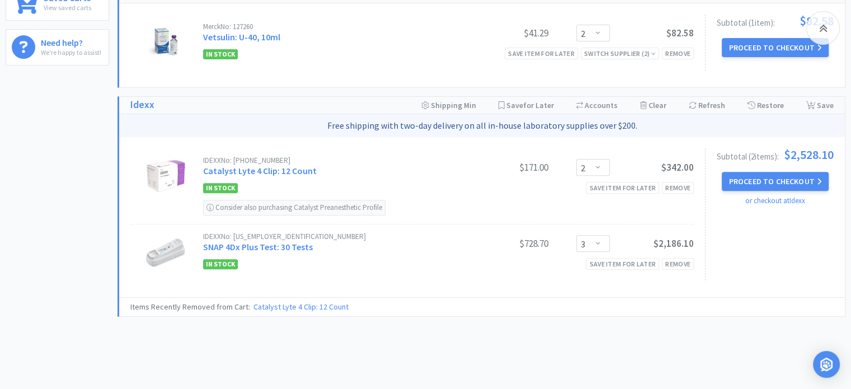
scroll to position [0, 0]
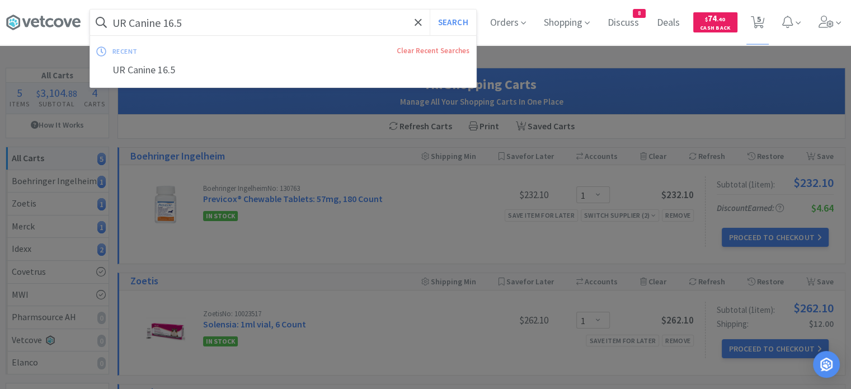
click at [303, 20] on input "UR Canine 16.5" at bounding box center [283, 23] width 386 height 26
click at [448, 26] on button "Search" at bounding box center [453, 23] width 46 height 26
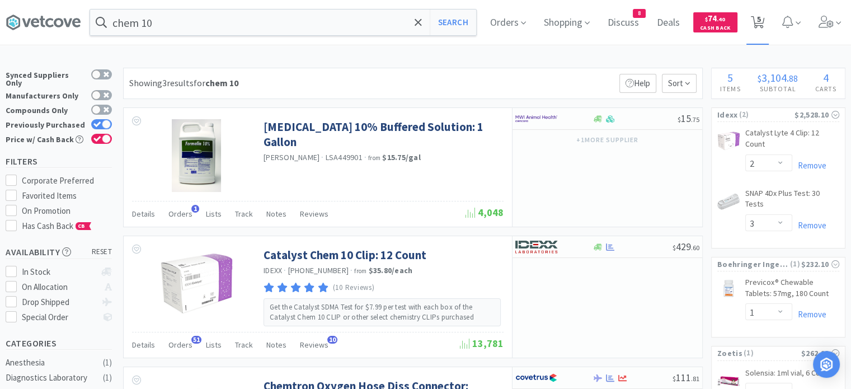
click at [761, 29] on span "5" at bounding box center [759, 19] width 4 height 45
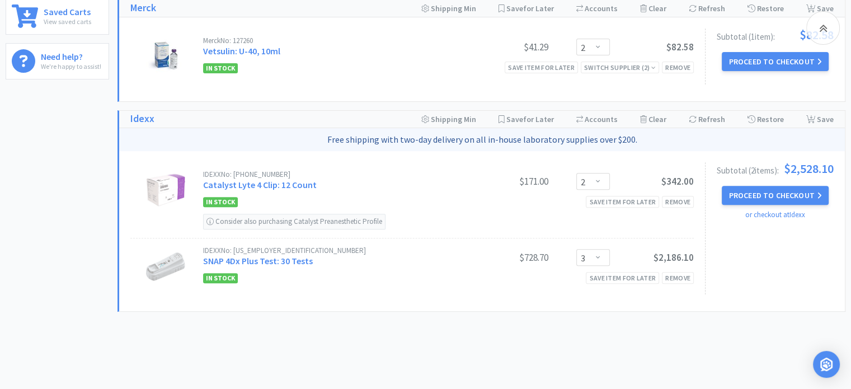
scroll to position [394, 0]
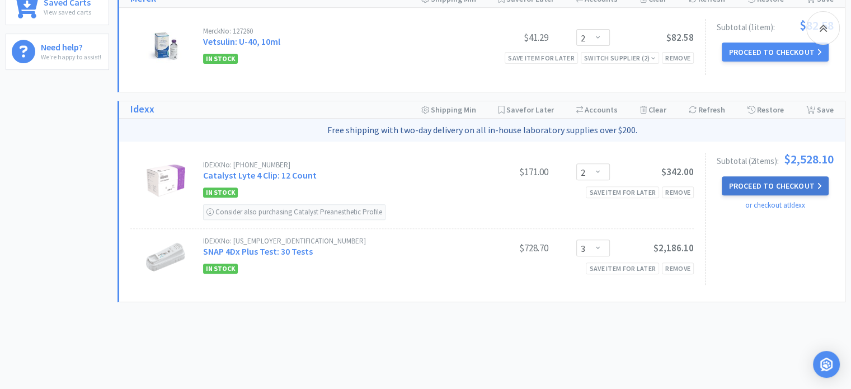
click at [748, 187] on button "Proceed to Checkout" at bounding box center [775, 185] width 106 height 19
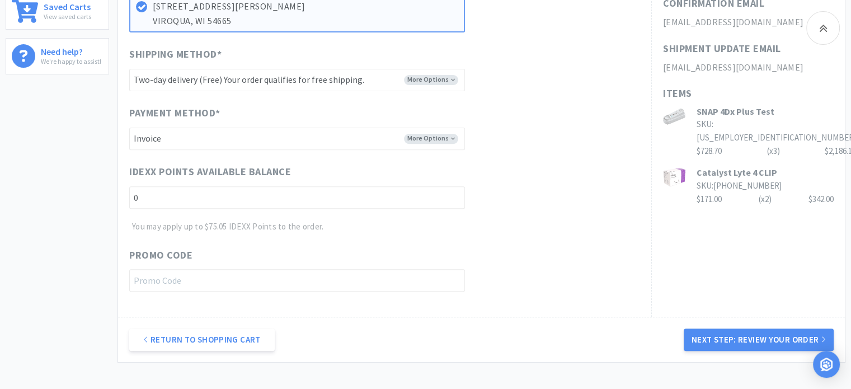
scroll to position [390, 0]
click at [770, 341] on button "Next Step: Review Your Order" at bounding box center [759, 340] width 150 height 22
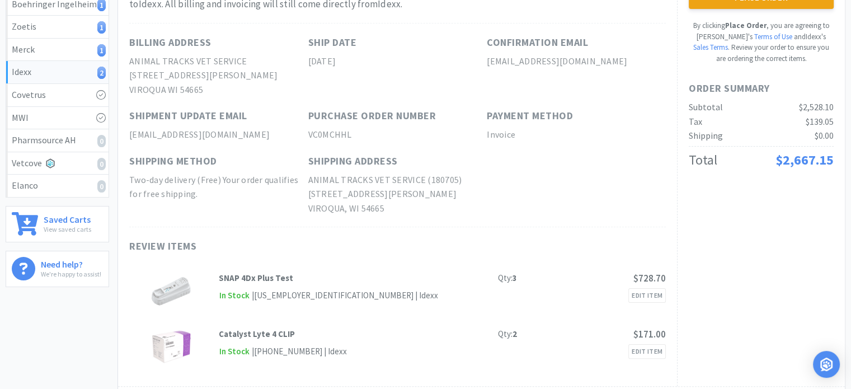
scroll to position [0, 0]
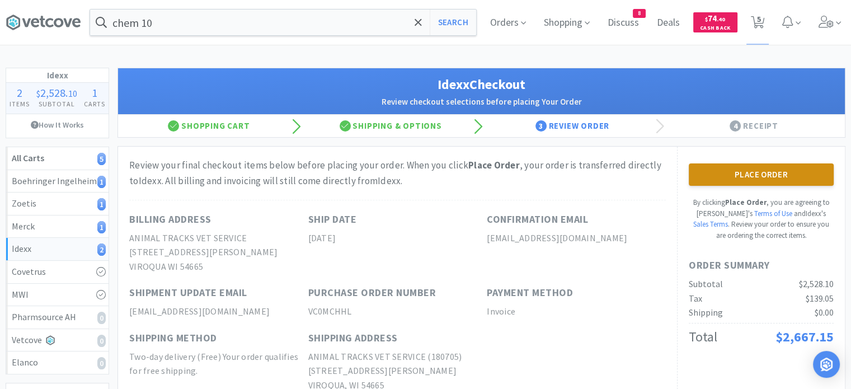
click at [775, 172] on button "Place Order" at bounding box center [761, 174] width 145 height 22
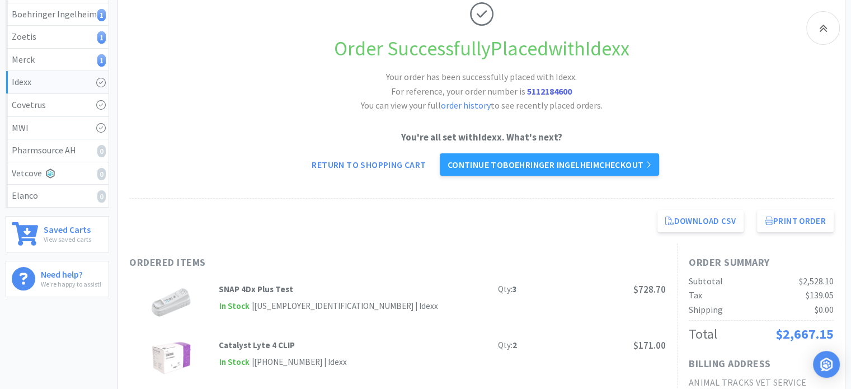
scroll to position [193, 0]
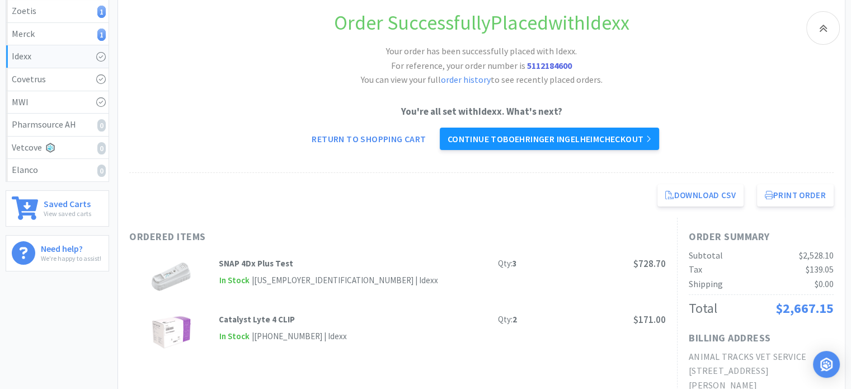
click at [623, 139] on link "Continue to Boehringer Ingelheim checkout" at bounding box center [549, 139] width 219 height 22
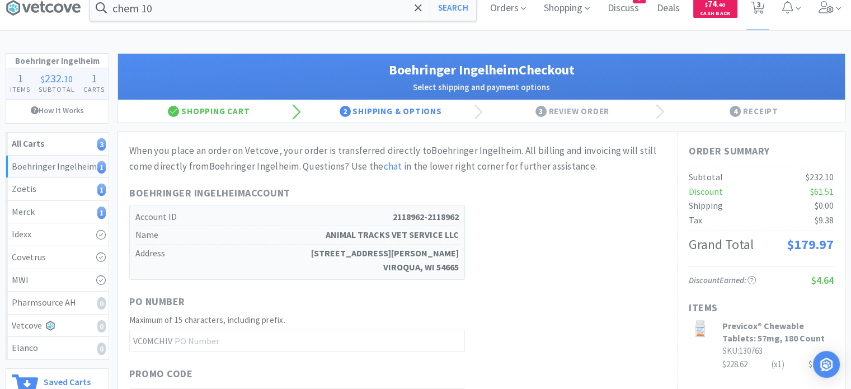
scroll to position [11, 0]
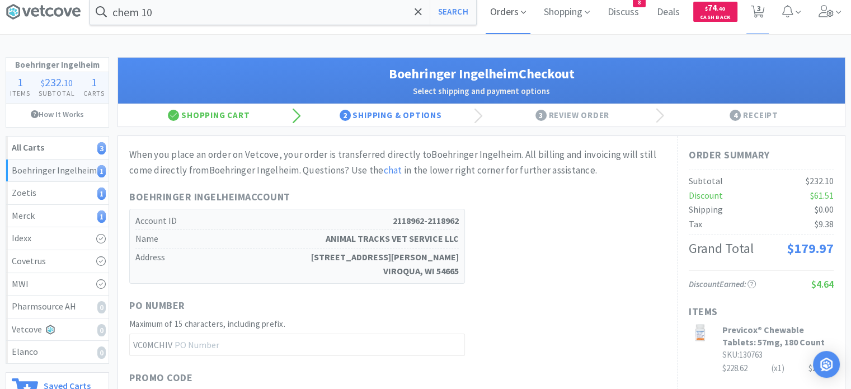
click at [509, 18] on span "Orders" at bounding box center [508, 11] width 45 height 45
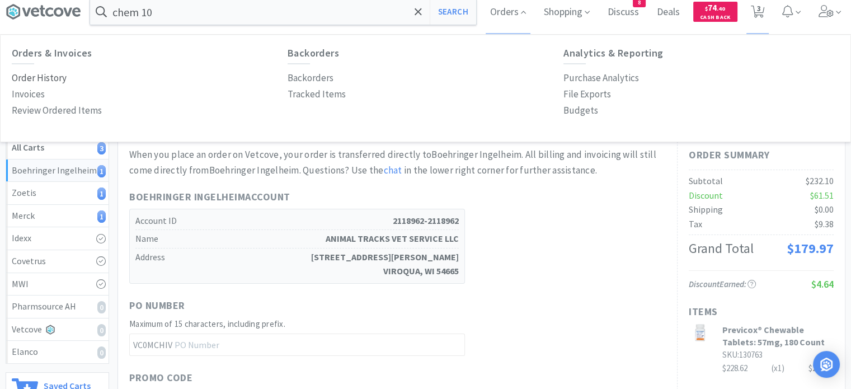
click at [55, 79] on p "Order History" at bounding box center [39, 78] width 55 height 15
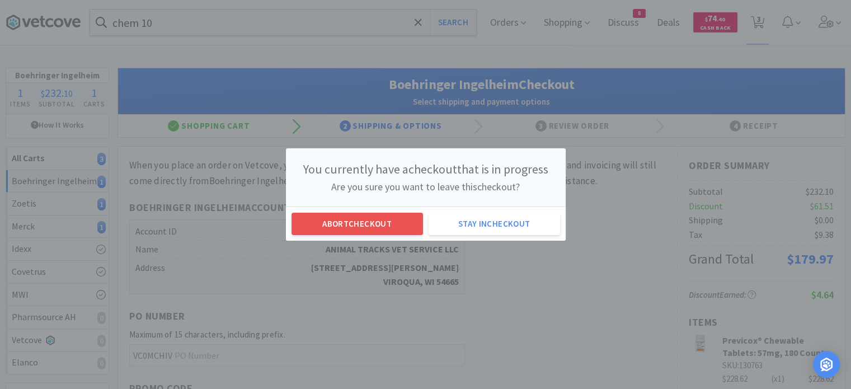
scroll to position [0, 0]
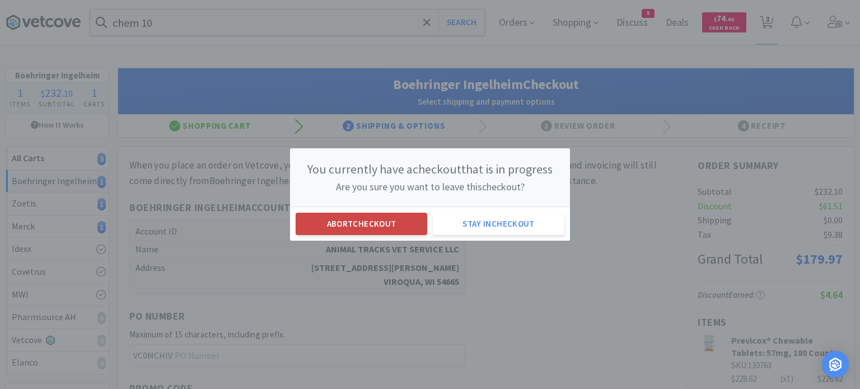
click at [365, 219] on button "Abort checkout" at bounding box center [362, 224] width 132 height 22
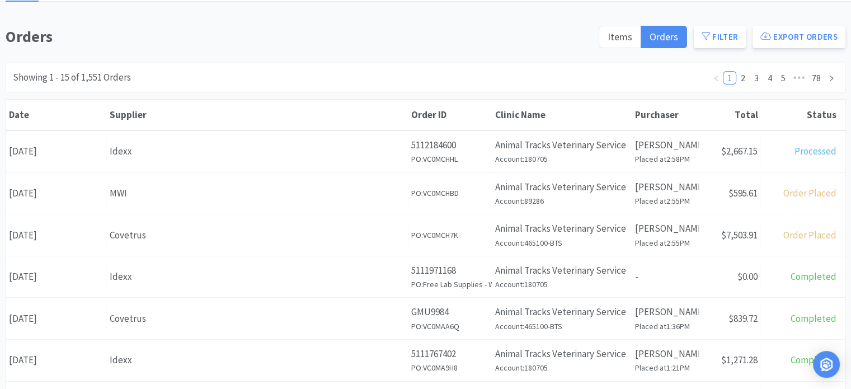
scroll to position [79, 0]
click at [365, 220] on div "Supplier Covetrus" at bounding box center [258, 234] width 302 height 29
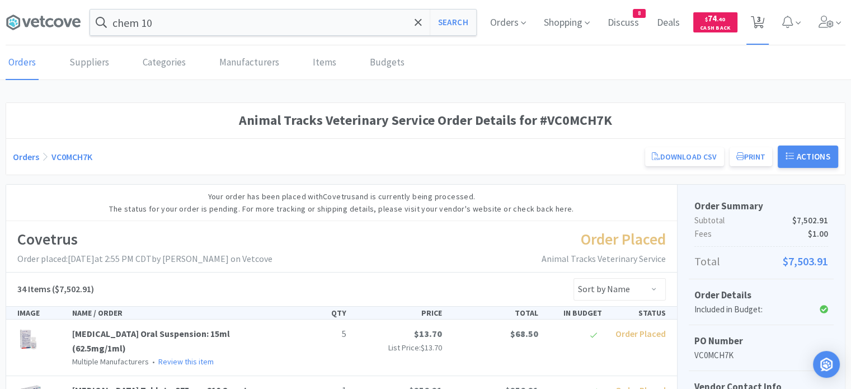
click at [759, 18] on span "3" at bounding box center [759, 19] width 4 height 45
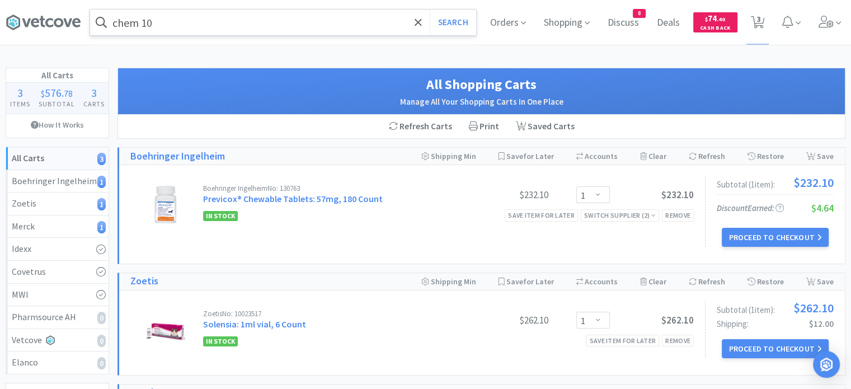
click at [290, 13] on input "chem 10" at bounding box center [283, 23] width 386 height 26
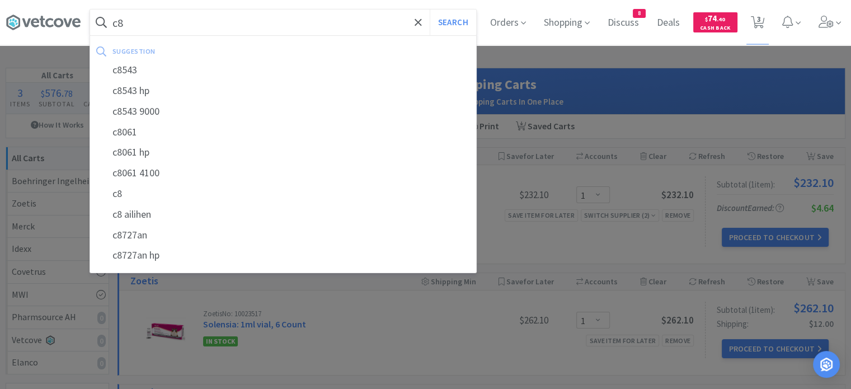
click at [430, 10] on button "Search" at bounding box center [453, 23] width 46 height 26
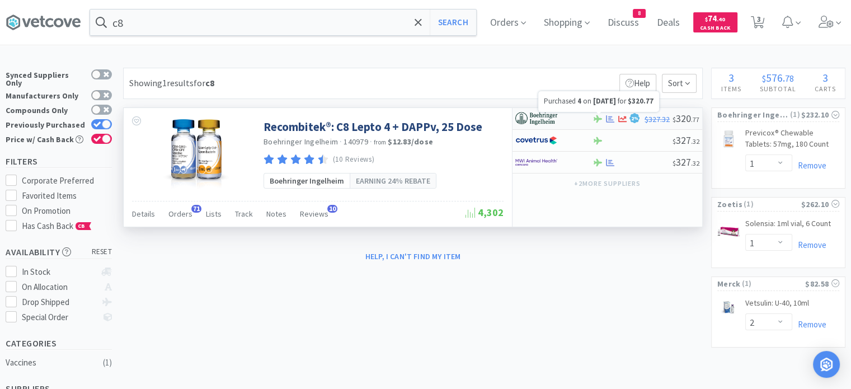
click at [611, 118] on icon at bounding box center [610, 119] width 8 height 8
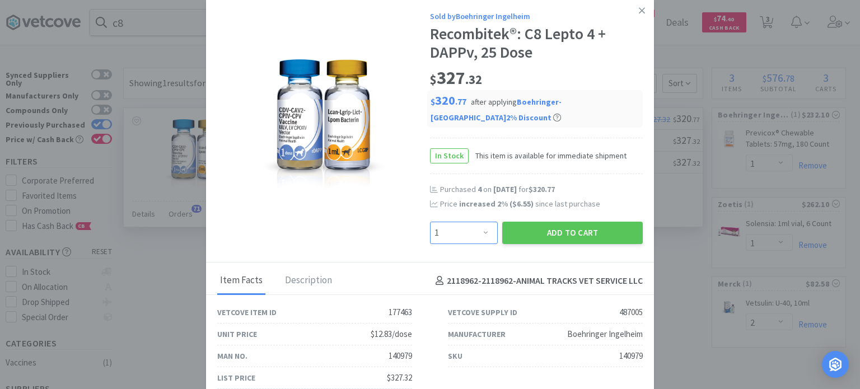
click at [482, 230] on select "Enter Quantity 1 2 3 4 5 6 7 8 9 10 11 12 13 14 15 16 17 18 19 20 Enter Quantity" at bounding box center [464, 233] width 68 height 22
click at [430, 222] on select "Enter Quantity 1 2 3 4 5 6 7 8 9 10 11 12 13 14 15 16 17 18 19 20 Enter Quantity" at bounding box center [464, 233] width 68 height 22
click at [534, 229] on button "Add to Cart" at bounding box center [572, 233] width 140 height 22
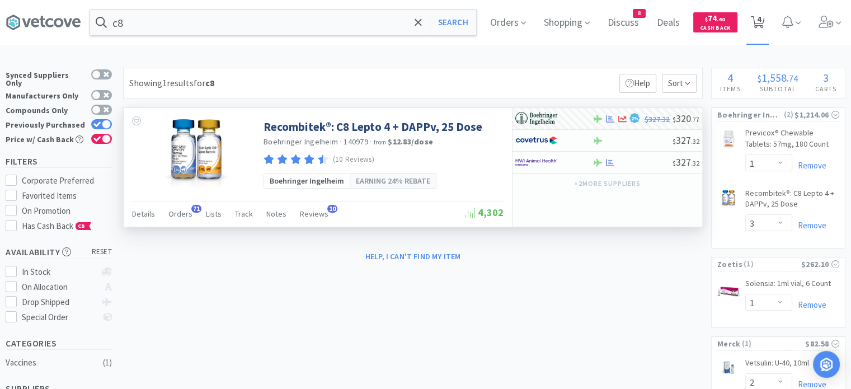
click at [765, 24] on icon at bounding box center [758, 22] width 14 height 12
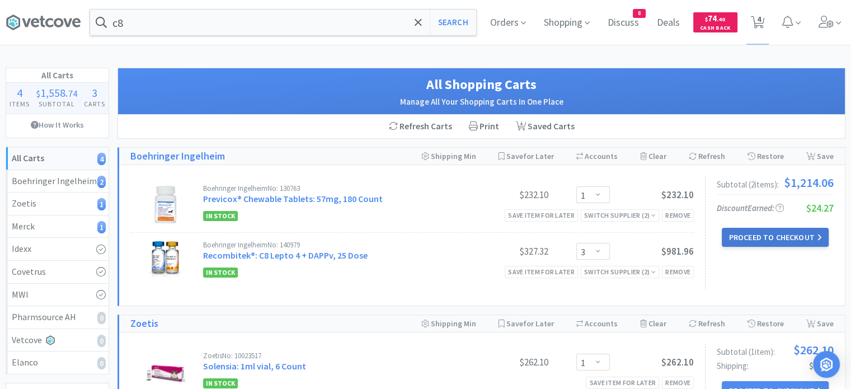
click at [773, 241] on button "Proceed to Checkout" at bounding box center [775, 237] width 106 height 19
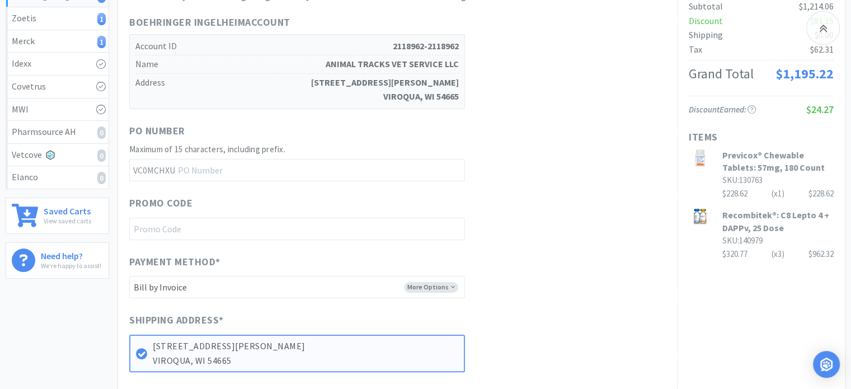
scroll to position [353, 0]
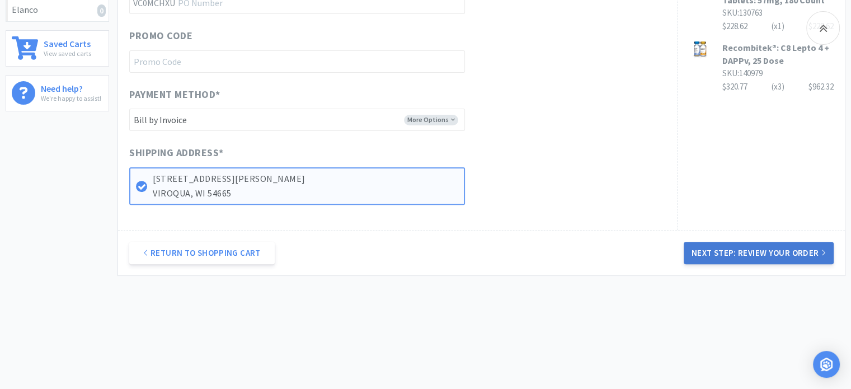
click at [736, 254] on button "Next Step: Review Your Order" at bounding box center [759, 253] width 150 height 22
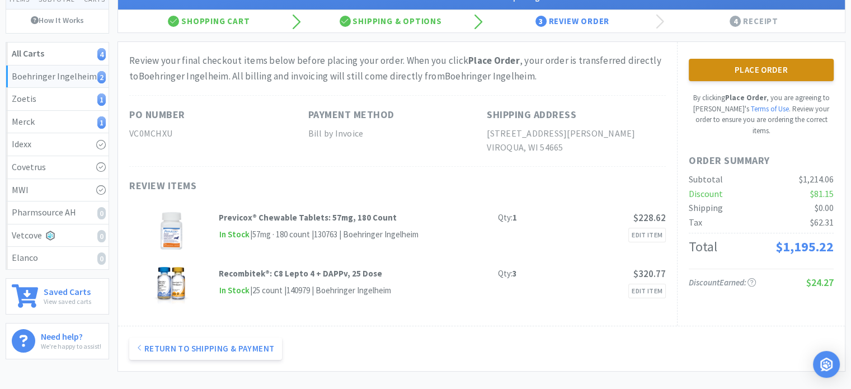
scroll to position [107, 0]
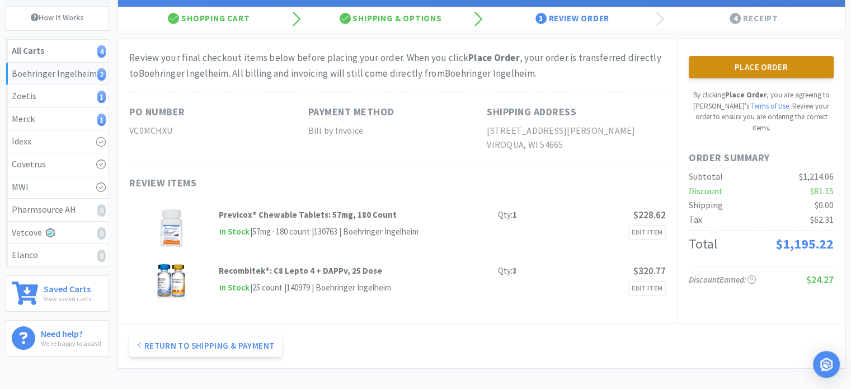
click at [782, 67] on button "Place Order" at bounding box center [761, 67] width 145 height 22
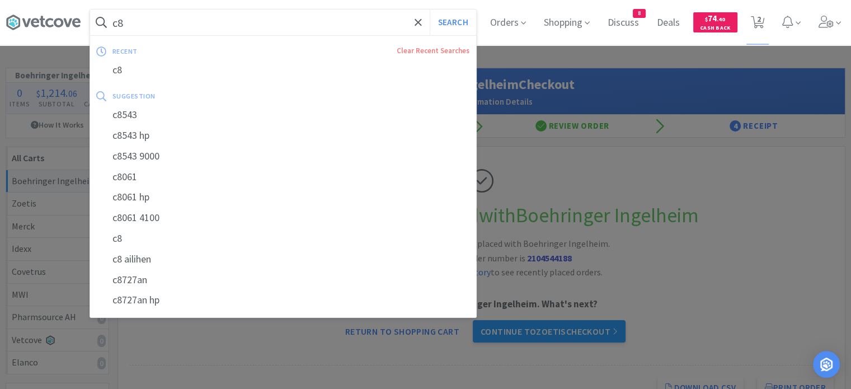
click at [285, 25] on input "c8" at bounding box center [283, 23] width 386 height 26
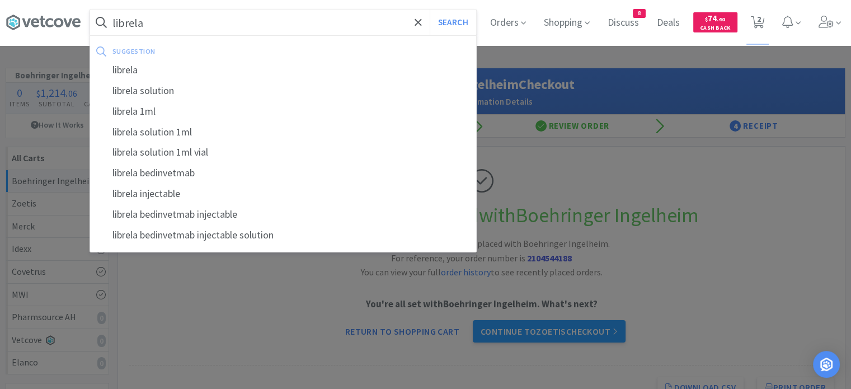
click at [430, 10] on button "Search" at bounding box center [453, 23] width 46 height 26
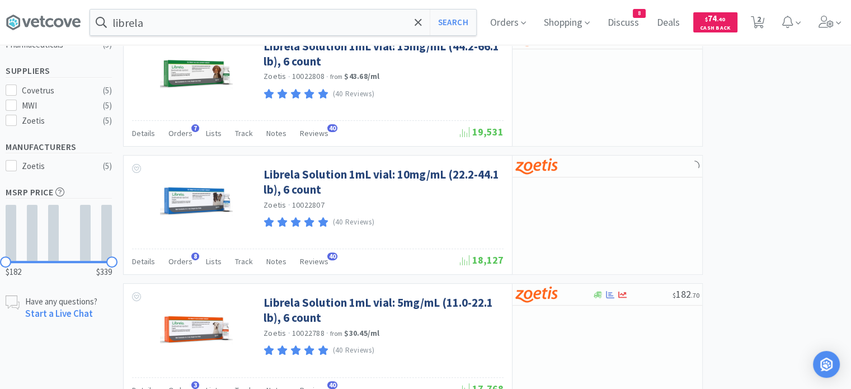
scroll to position [330, 0]
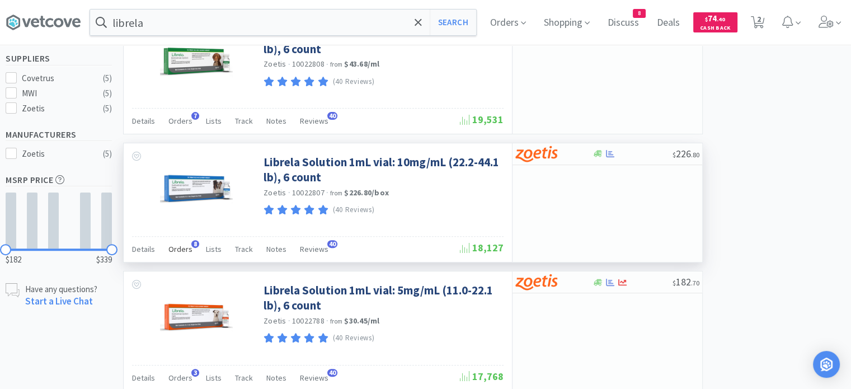
click at [181, 250] on span "Orders" at bounding box center [180, 249] width 24 height 10
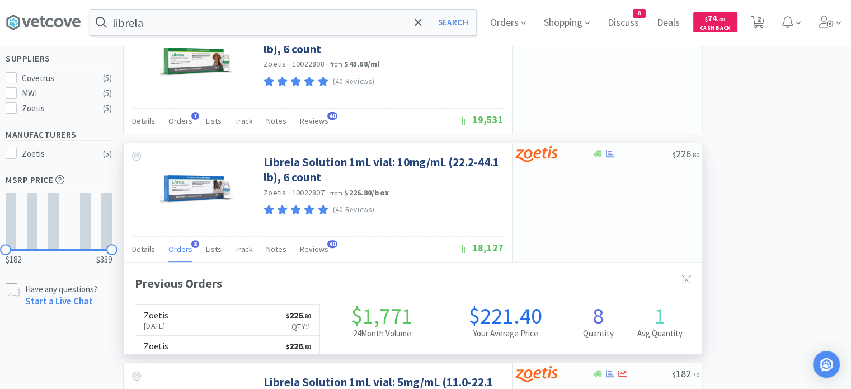
scroll to position [297, 579]
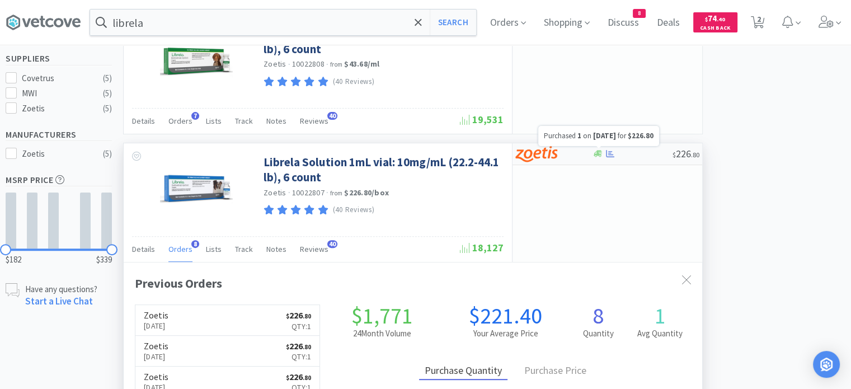
click at [610, 153] on icon at bounding box center [610, 153] width 8 height 7
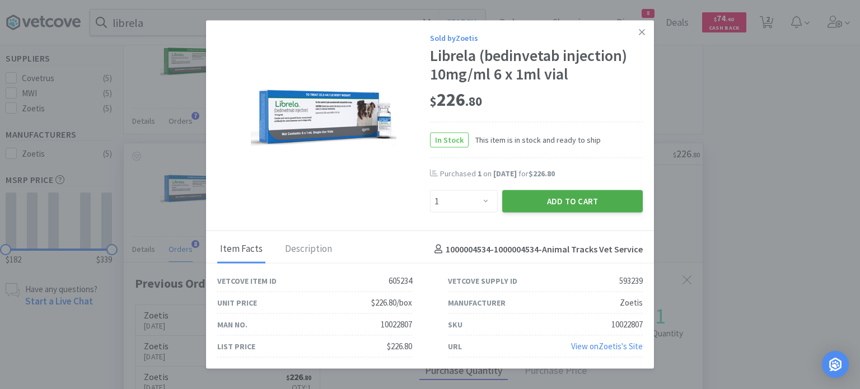
click at [589, 209] on button "Add to Cart" at bounding box center [572, 201] width 140 height 22
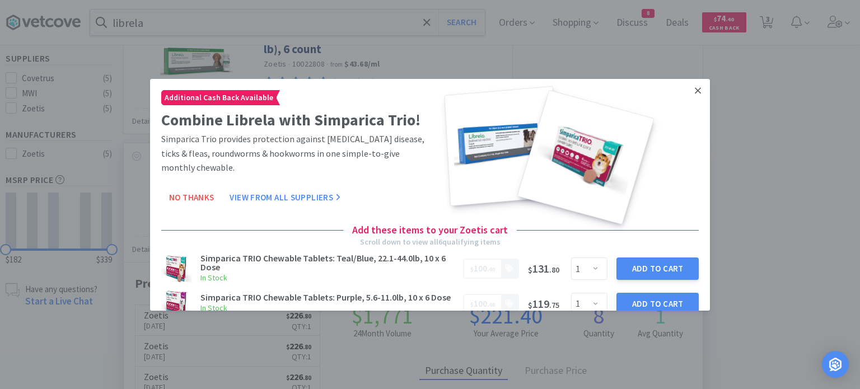
click at [692, 88] on link at bounding box center [698, 90] width 20 height 24
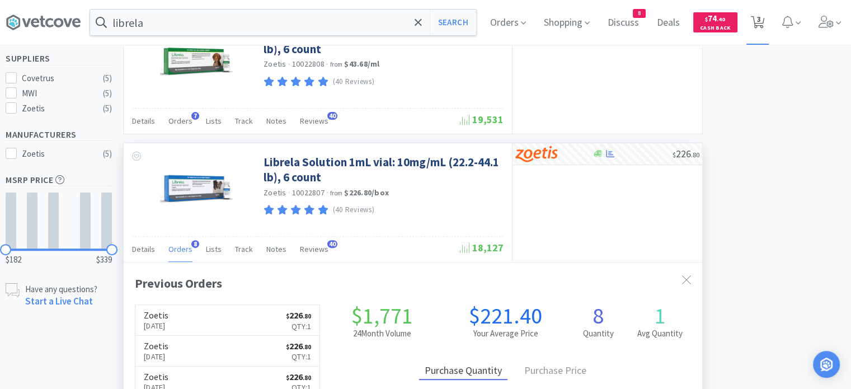
click at [765, 22] on icon at bounding box center [758, 22] width 14 height 12
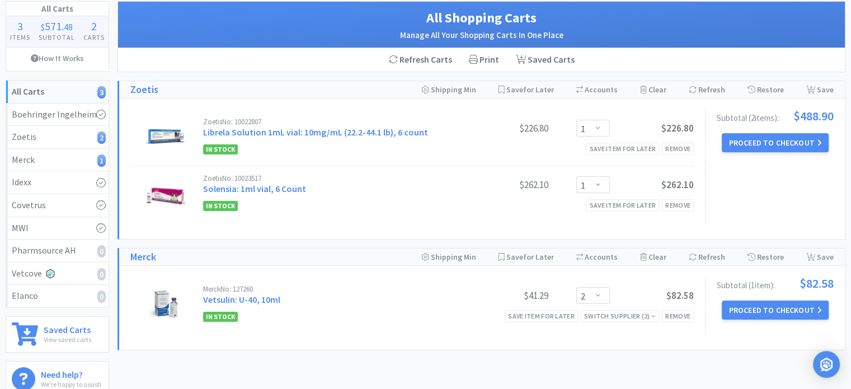
scroll to position [51, 0]
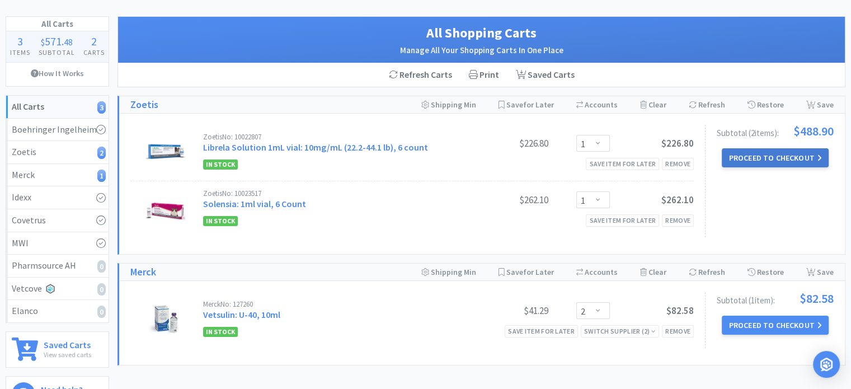
click at [743, 153] on button "Proceed to Checkout" at bounding box center [775, 157] width 106 height 19
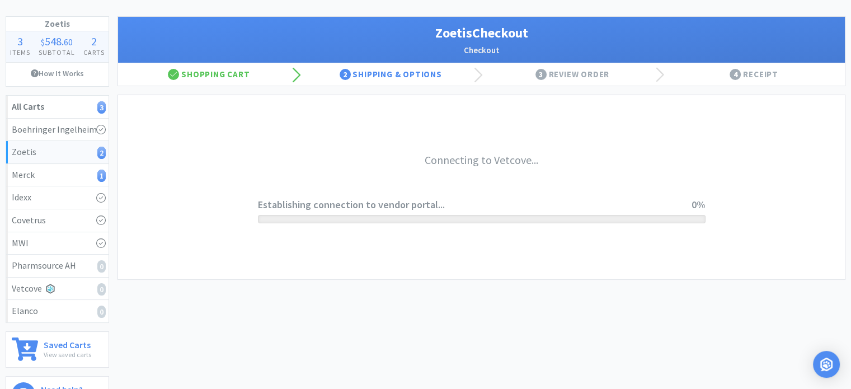
click at [743, 153] on div "Connecting to Vetcove... Establishing connection to vendor portal... 0%" at bounding box center [481, 187] width 727 height 184
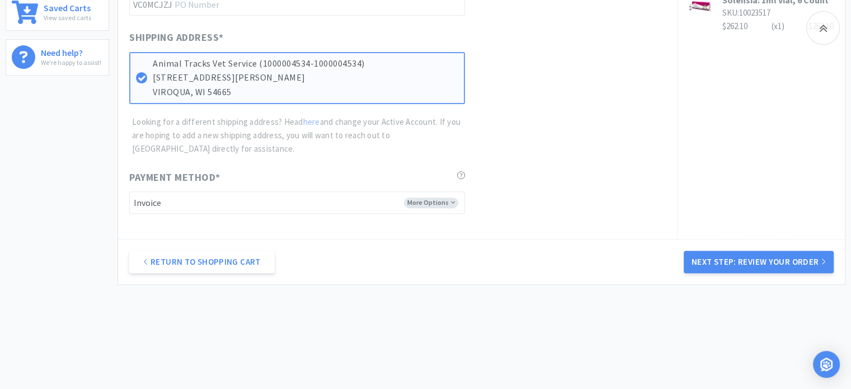
scroll to position [392, 0]
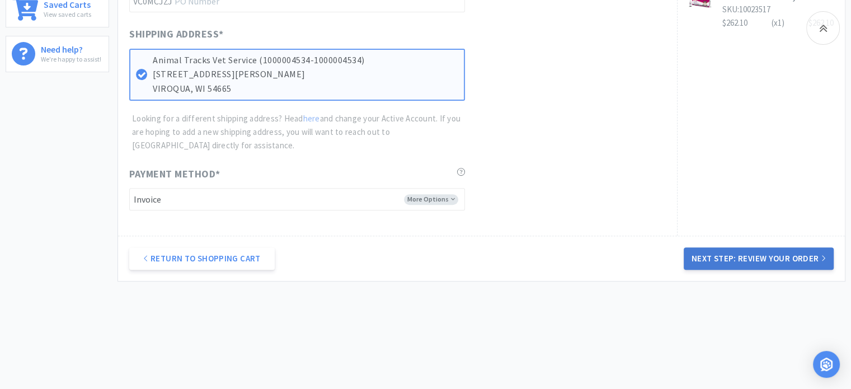
click at [729, 257] on button "Next Step: Review Your Order" at bounding box center [759, 258] width 150 height 22
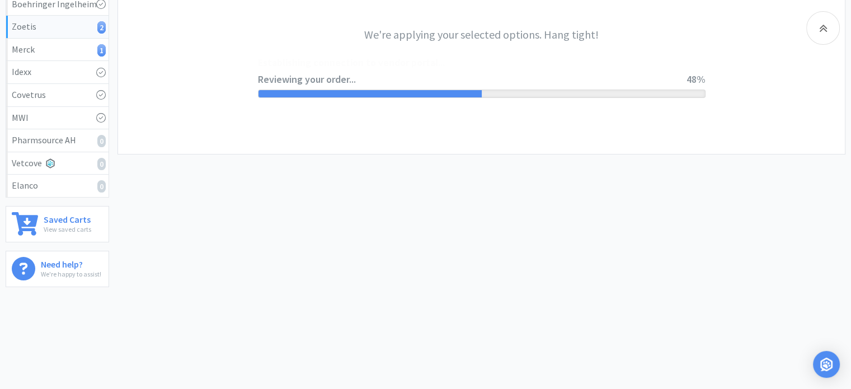
scroll to position [0, 0]
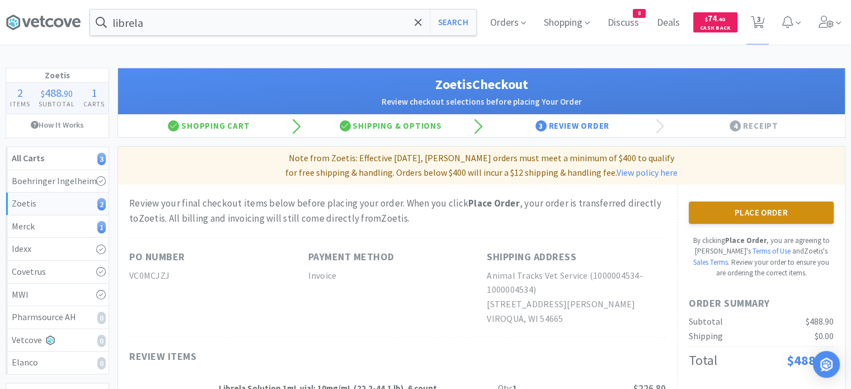
click at [757, 210] on button "Place Order" at bounding box center [761, 212] width 145 height 22
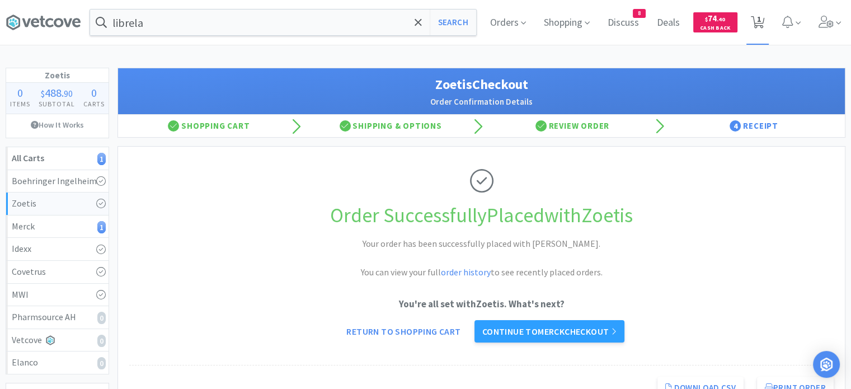
click at [758, 34] on span "1" at bounding box center [759, 19] width 4 height 45
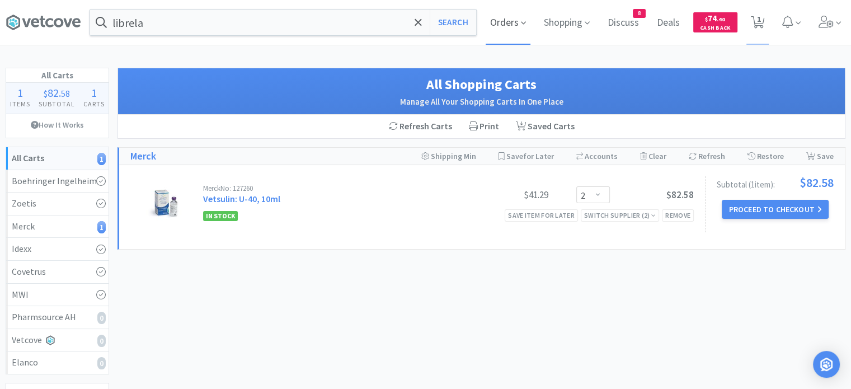
click at [501, 29] on span "Orders" at bounding box center [508, 22] width 45 height 45
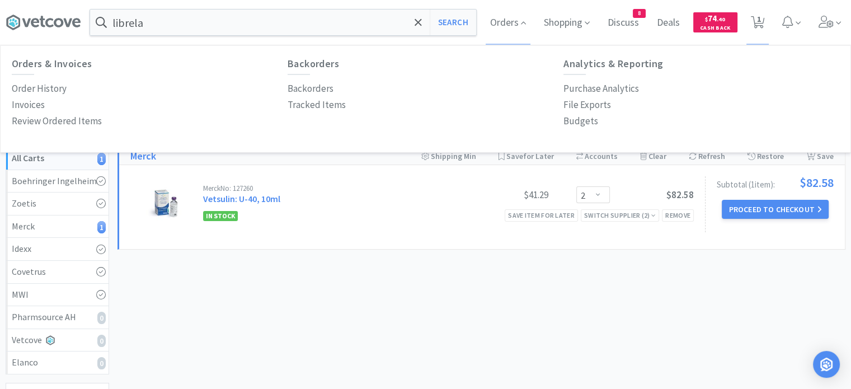
click at [139, 91] on div "Order History" at bounding box center [150, 89] width 276 height 16
click at [29, 83] on p "Order History" at bounding box center [39, 88] width 55 height 15
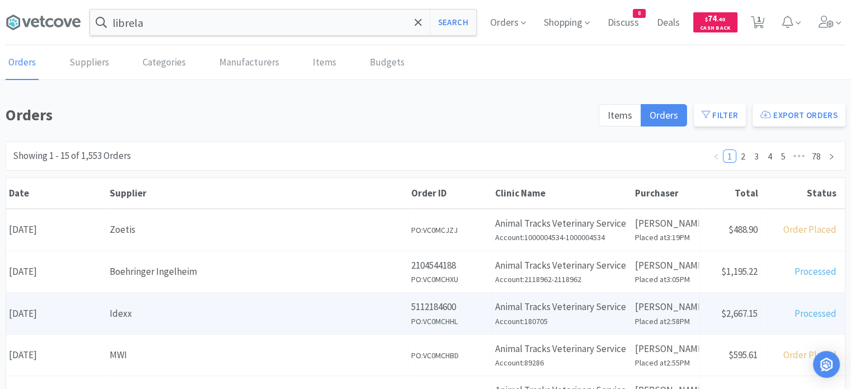
click at [172, 313] on div "Idexx" at bounding box center [258, 313] width 296 height 15
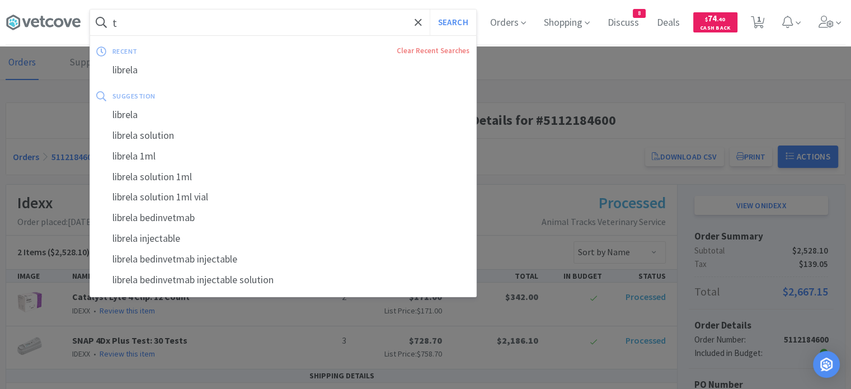
click at [262, 26] on input "t" at bounding box center [283, 23] width 386 height 26
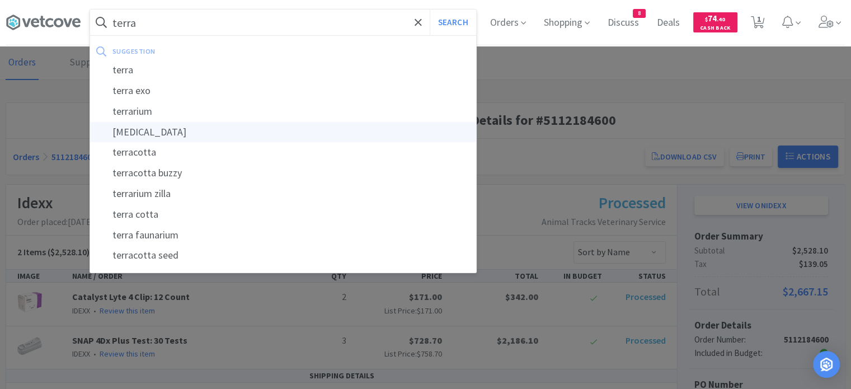
click at [275, 132] on div "[MEDICAL_DATA]" at bounding box center [283, 132] width 386 height 21
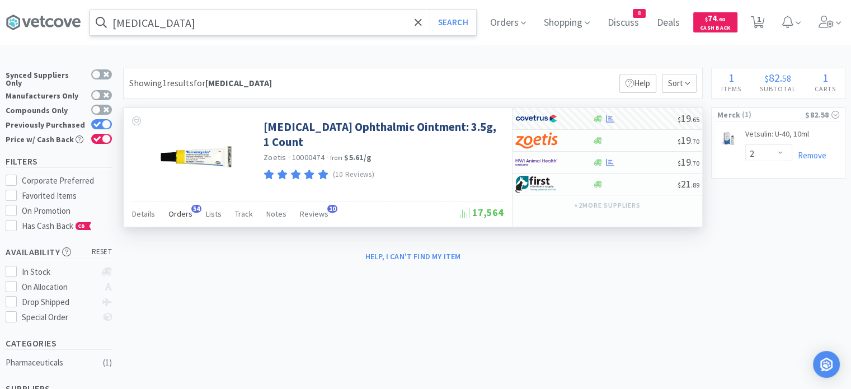
click at [184, 215] on span "Orders" at bounding box center [180, 214] width 24 height 10
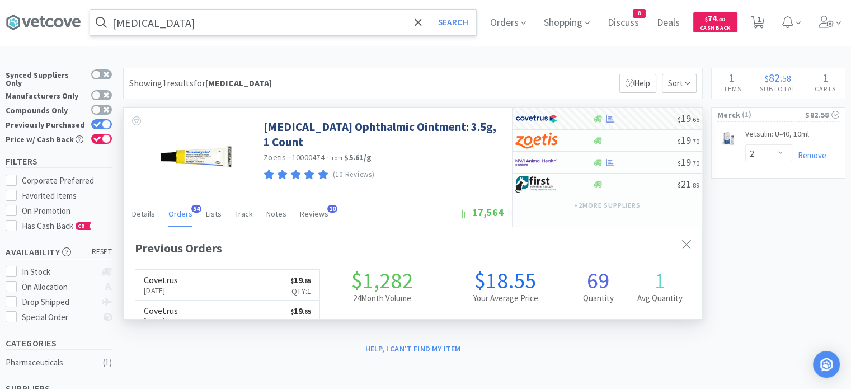
scroll to position [300, 579]
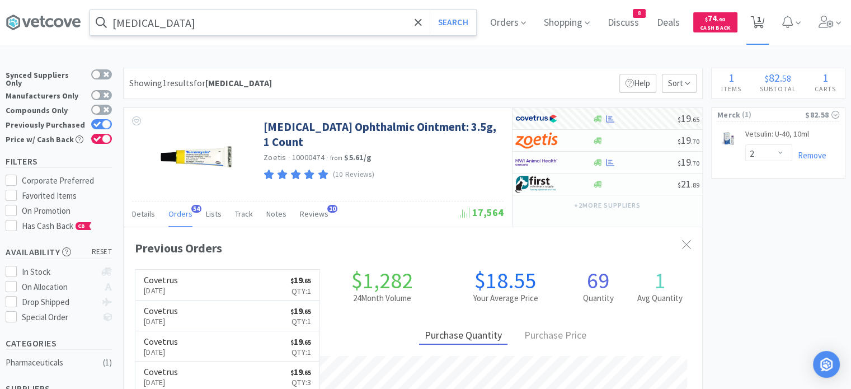
click at [770, 22] on span "1" at bounding box center [758, 22] width 23 height 45
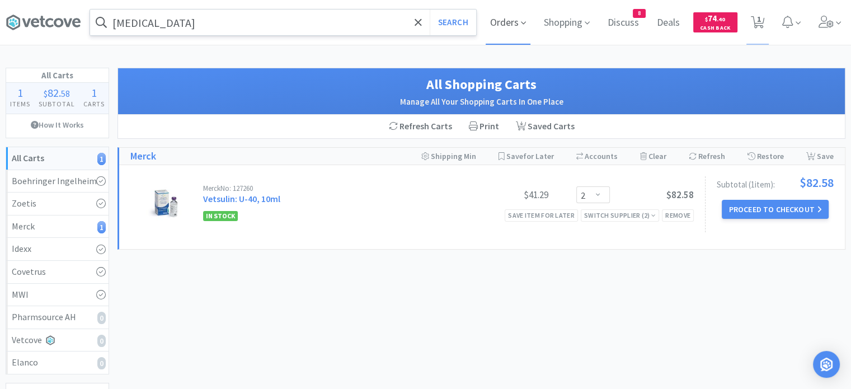
click at [510, 20] on span "Orders" at bounding box center [508, 22] width 45 height 45
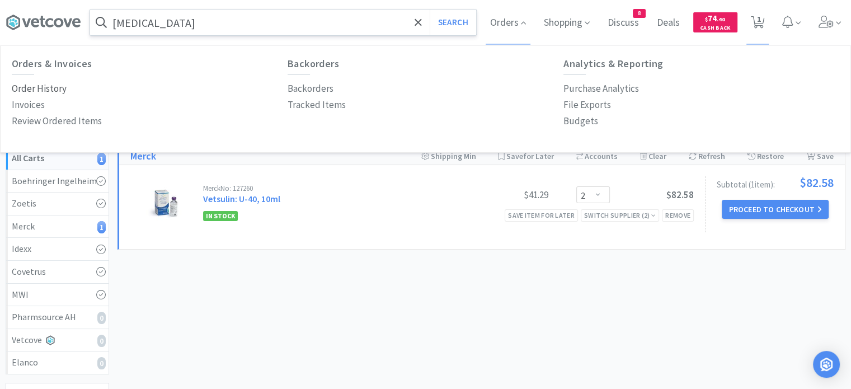
click at [55, 93] on p "Order History" at bounding box center [39, 88] width 55 height 15
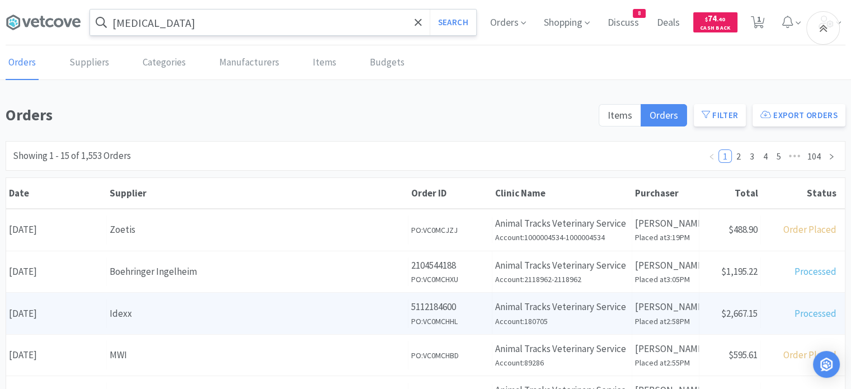
scroll to position [182, 0]
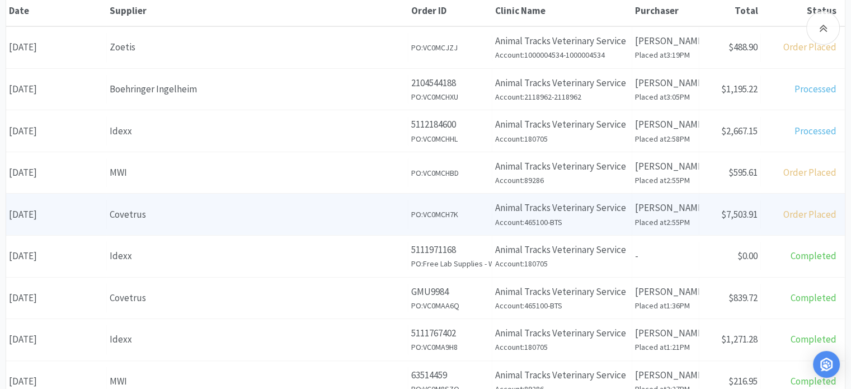
click at [152, 215] on div "Covetrus" at bounding box center [258, 214] width 296 height 15
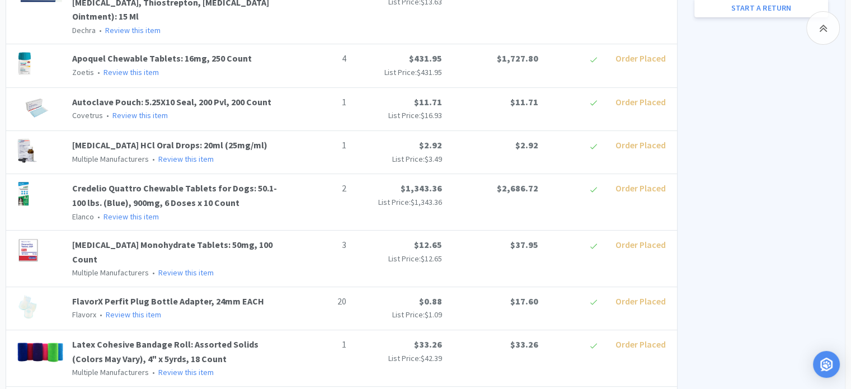
scroll to position [448, 0]
